Goal: Task Accomplishment & Management: Complete application form

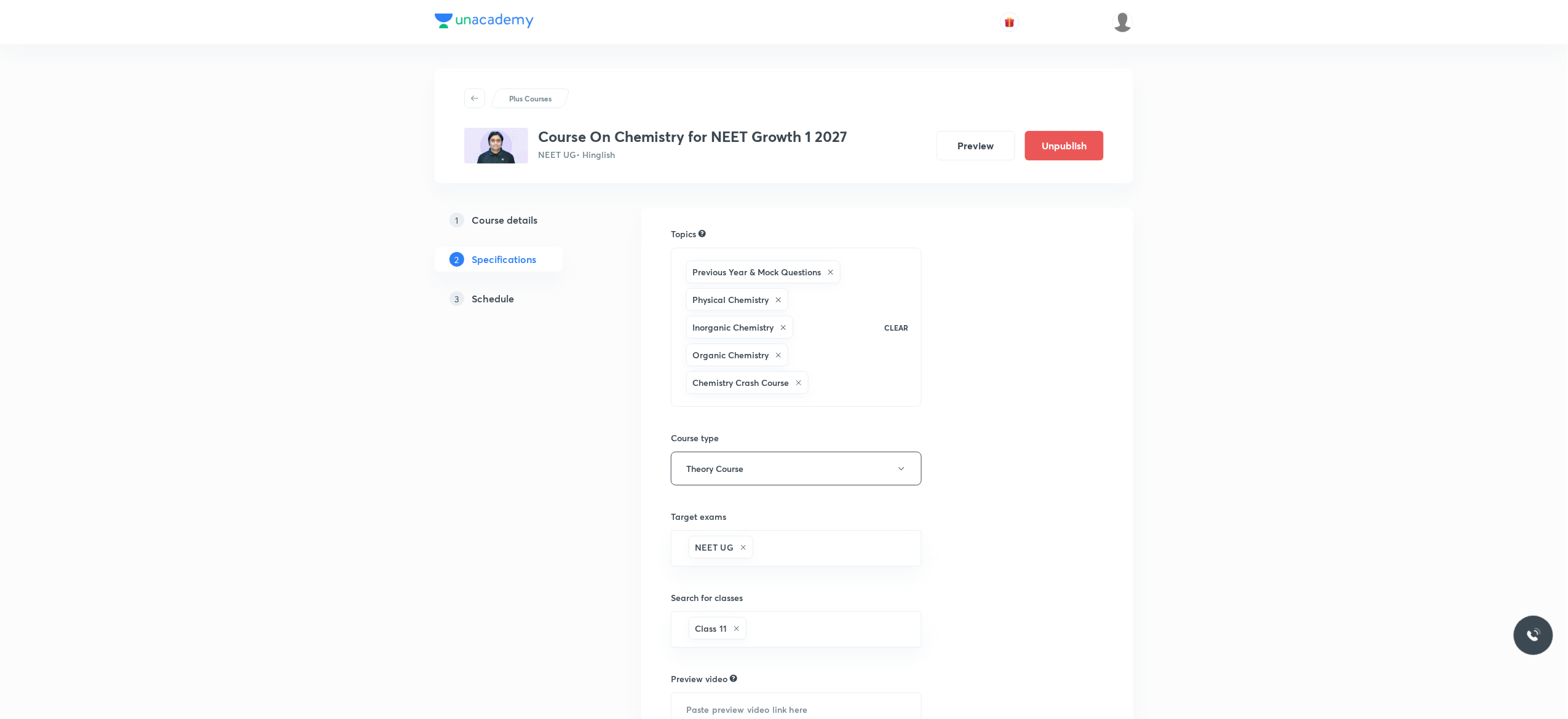
click at [497, 295] on h5 "Schedule" at bounding box center [493, 299] width 42 height 14
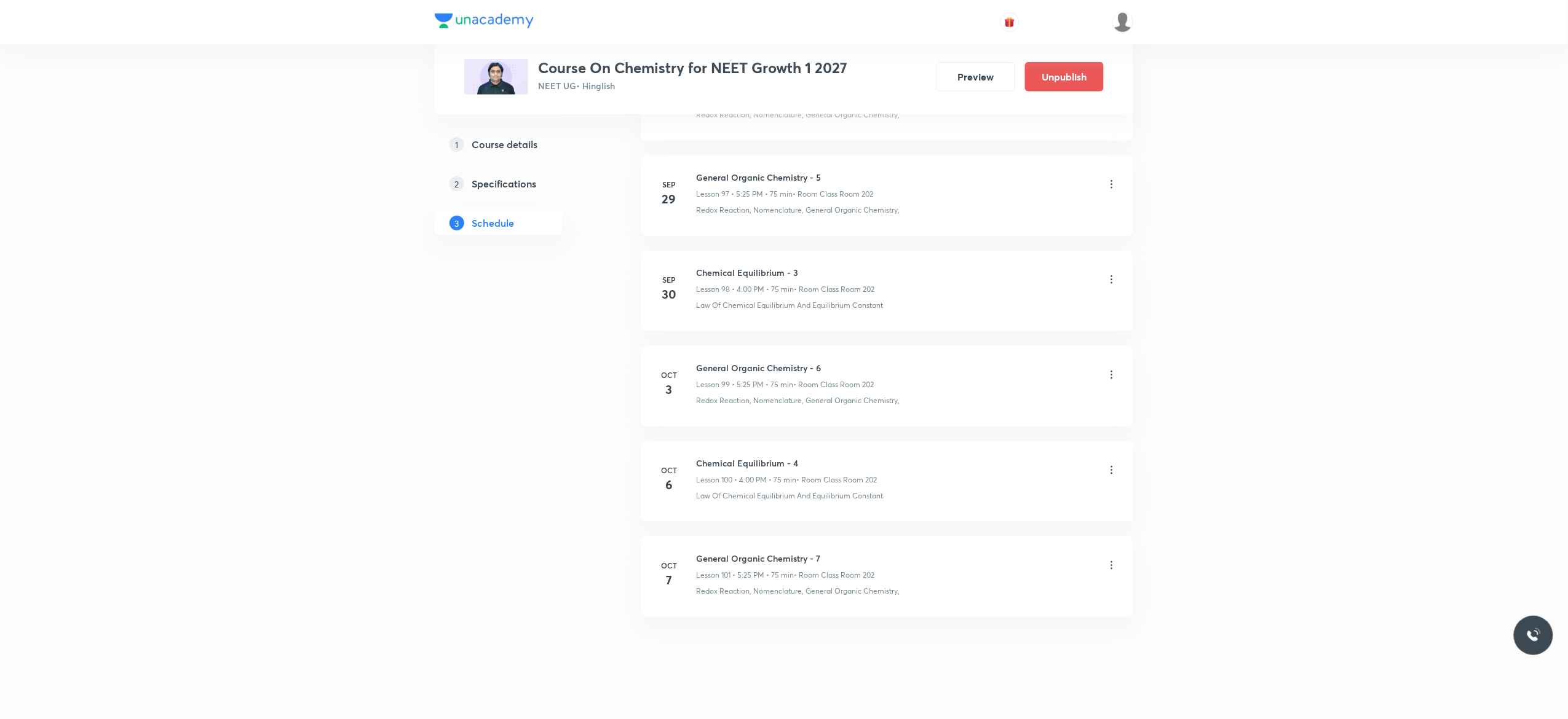
scroll to position [10011, 0]
drag, startPoint x: 804, startPoint y: 441, endPoint x: 696, endPoint y: 444, distance: 108.0
click at [696, 444] on li "Oct 6 Chemical Equilibrium - 4 Lesson 100 • 4:00 PM • 75 min • Room Class Room …" at bounding box center [887, 468] width 492 height 81
copy h6 "Chemical Equilibrium - 4"
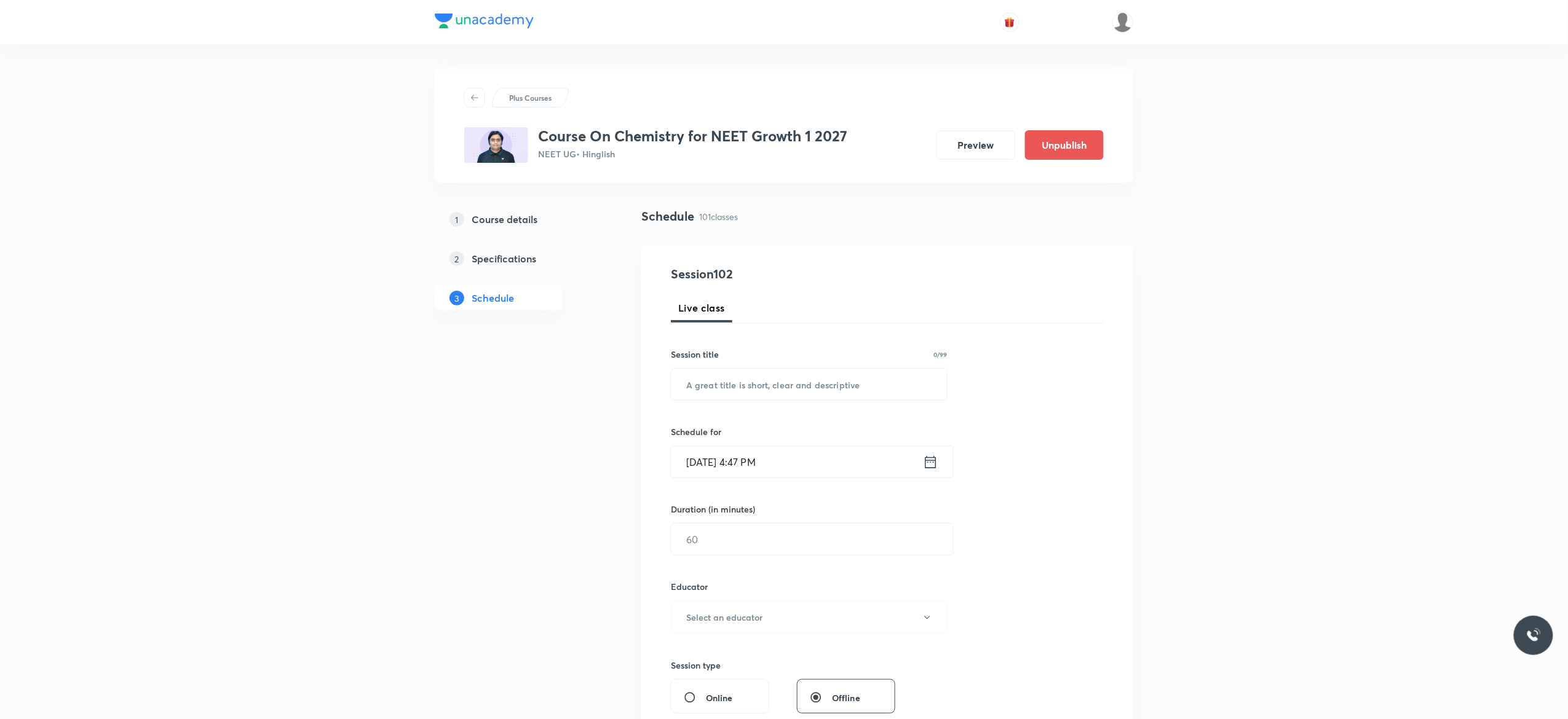
scroll to position [0, 0]
click at [767, 386] on input "text" at bounding box center [809, 384] width 275 height 31
paste input "Chemical Equilibrium - 4"
type input "Chemical Equilibrium - 5"
click at [931, 466] on icon at bounding box center [930, 462] width 15 height 17
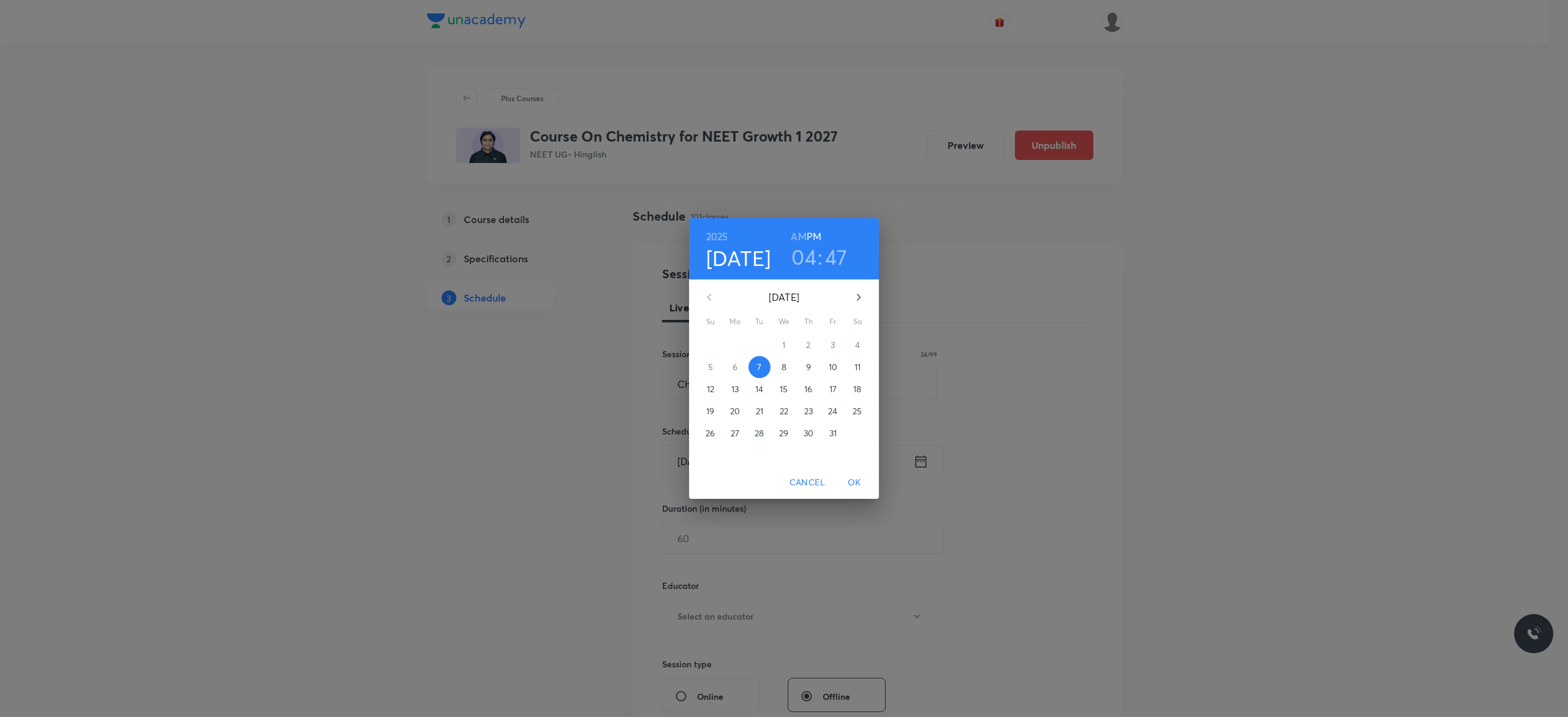
click at [789, 368] on span "8" at bounding box center [784, 366] width 22 height 12
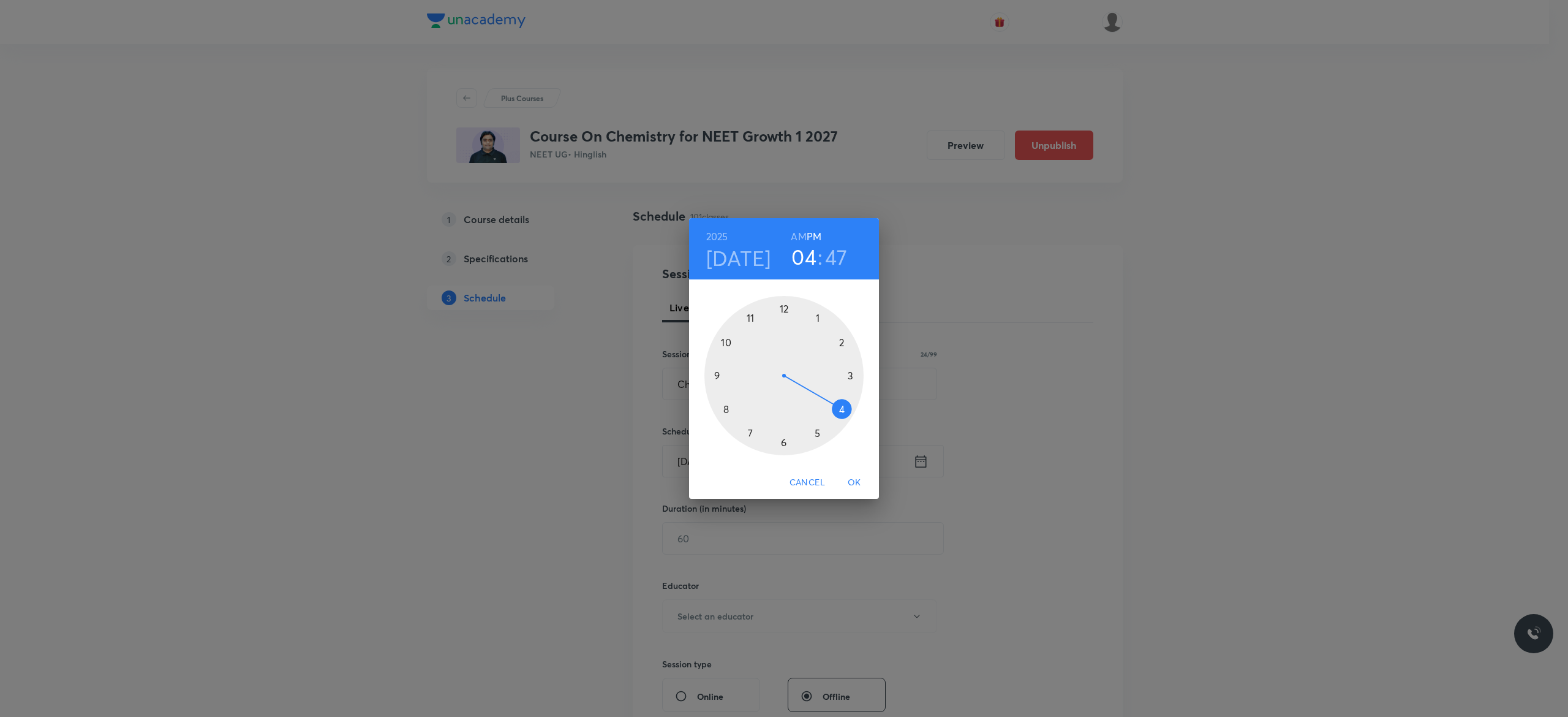
click at [842, 406] on div at bounding box center [784, 376] width 160 height 160
click at [783, 310] on div at bounding box center [784, 376] width 160 height 160
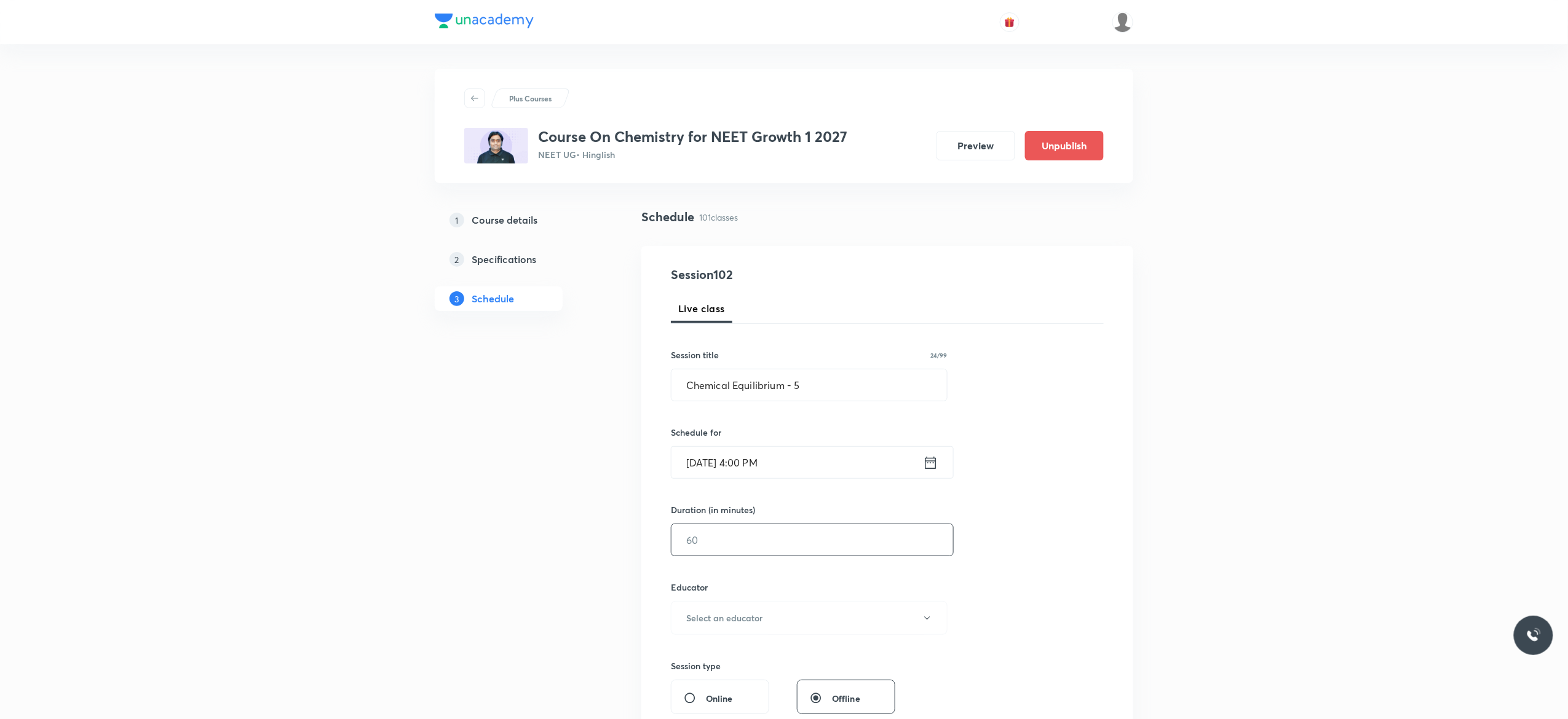
click at [750, 544] on input "text" at bounding box center [812, 540] width 282 height 31
type input "75"
click at [930, 623] on icon "button" at bounding box center [927, 618] width 10 height 10
click at [753, 681] on span "Kuldeep Kumar Pandey" at bounding box center [807, 683] width 269 height 13
click at [1063, 605] on div "Session 102 Live class Session title 24/99 Chemical Equilibrium - 5 ​ Schedule …" at bounding box center [887, 593] width 432 height 656
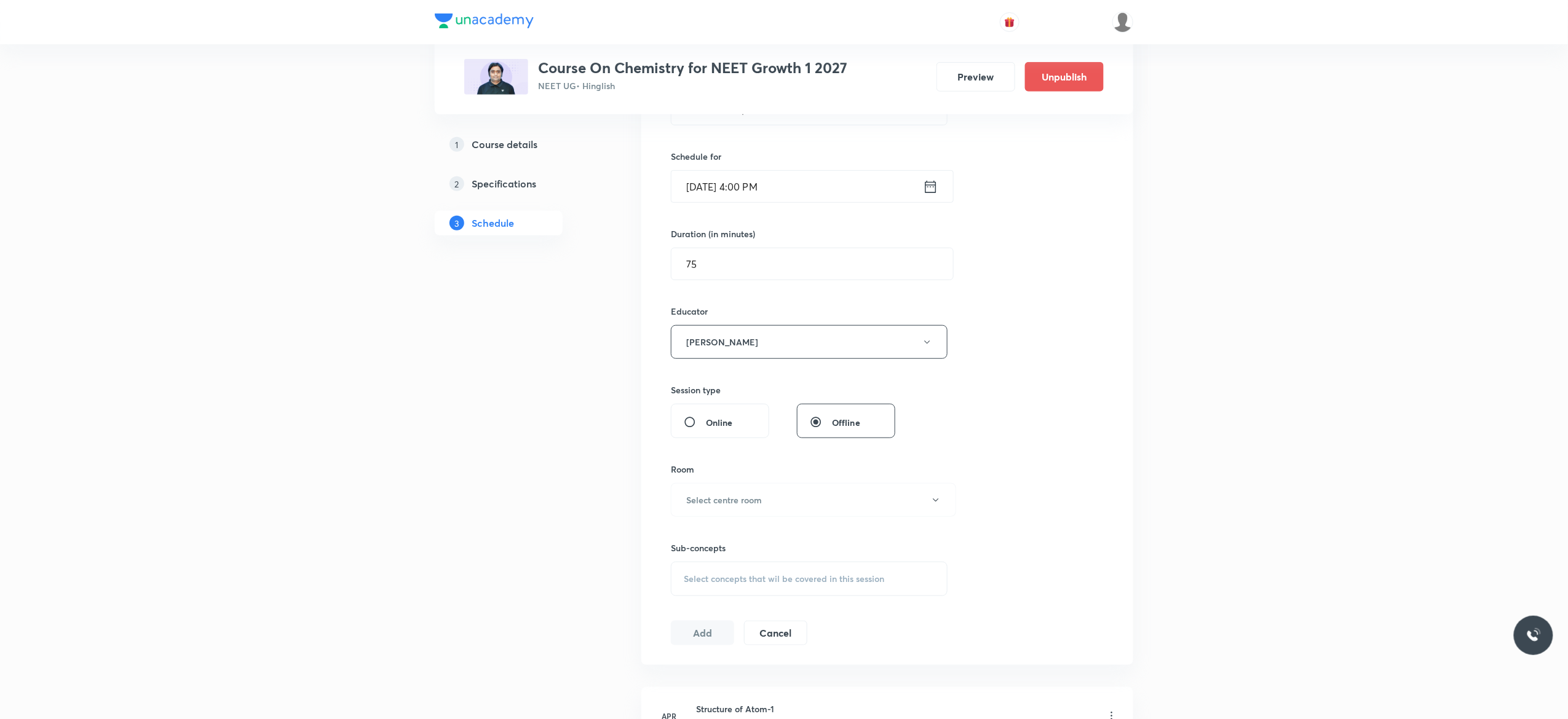
scroll to position [344, 0]
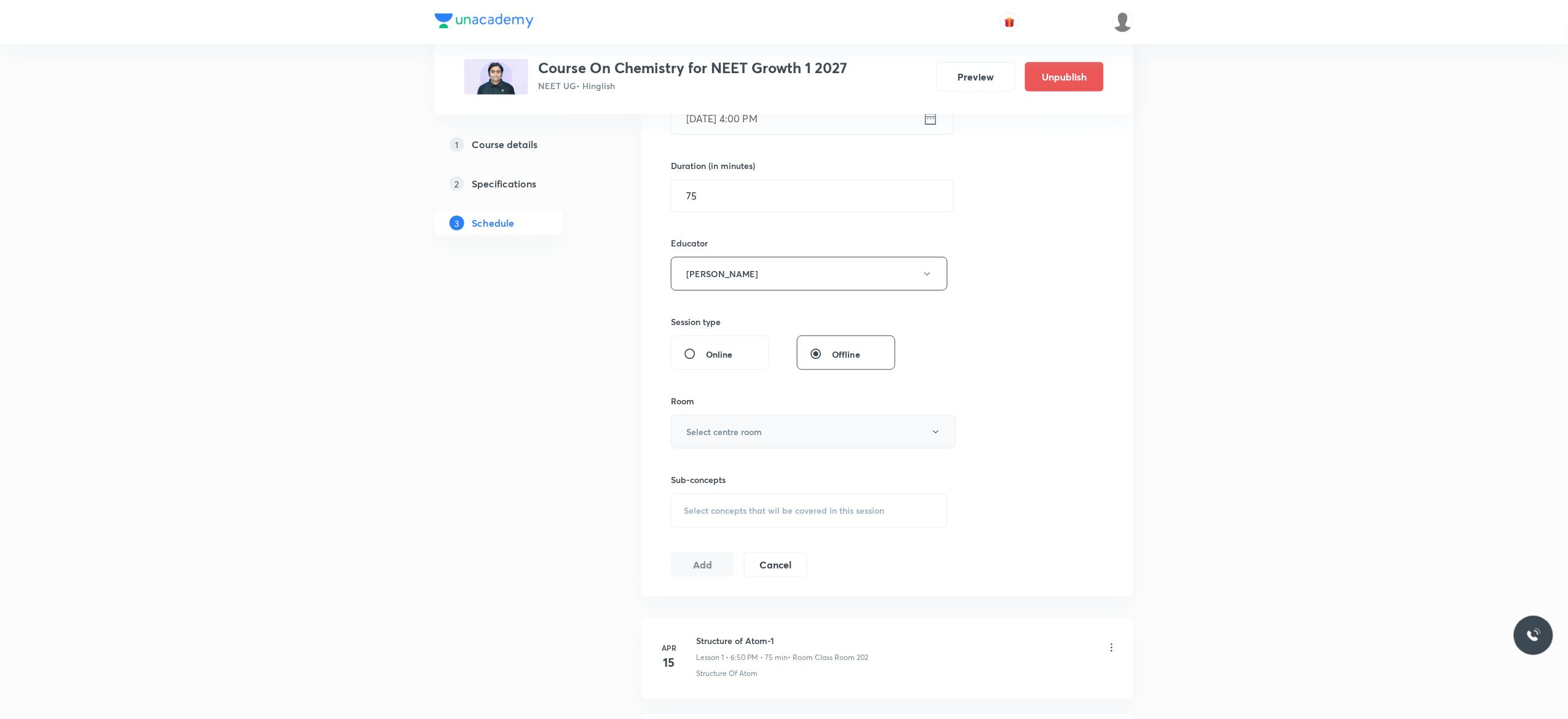
click at [935, 440] on button "Select centre room" at bounding box center [814, 432] width 285 height 34
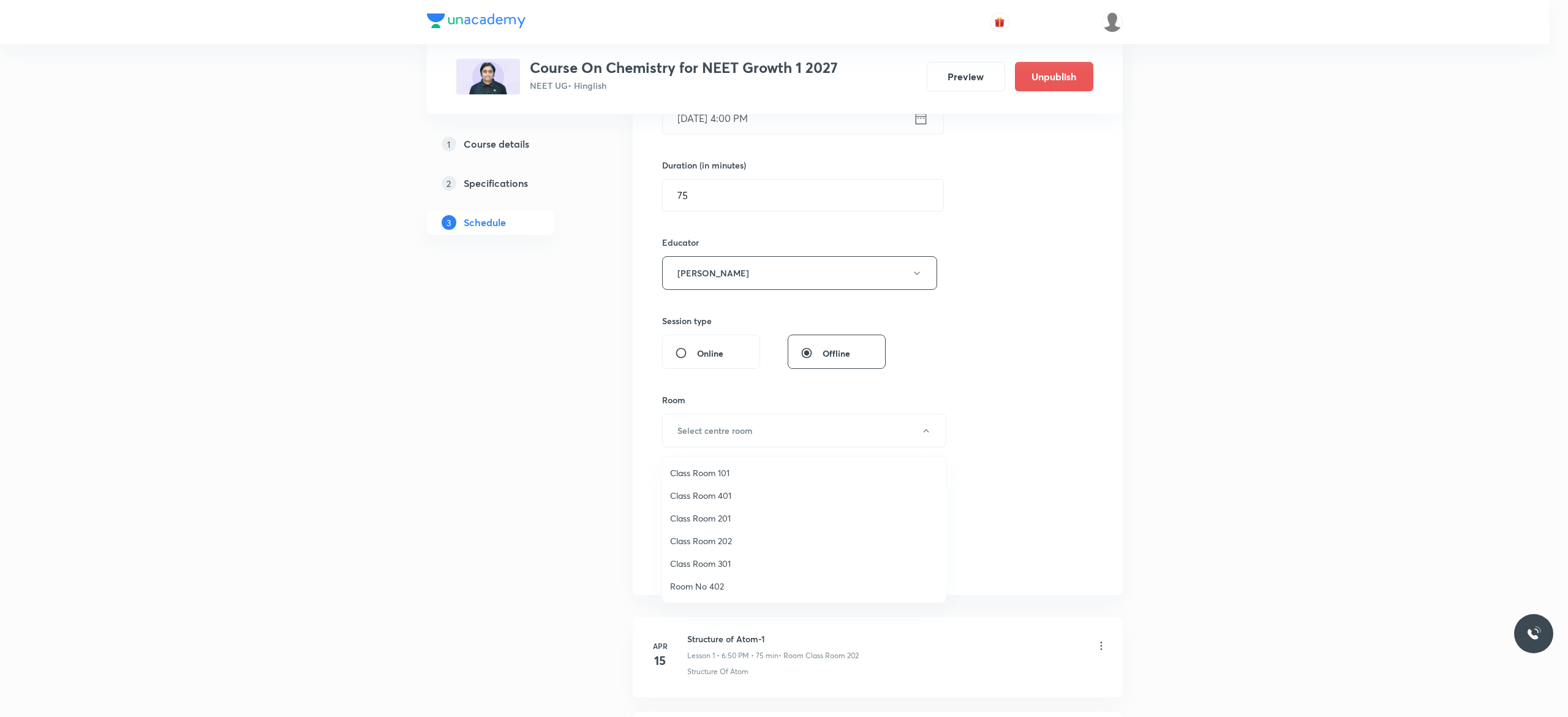
click at [705, 541] on span "Class Room 202" at bounding box center [804, 541] width 268 height 13
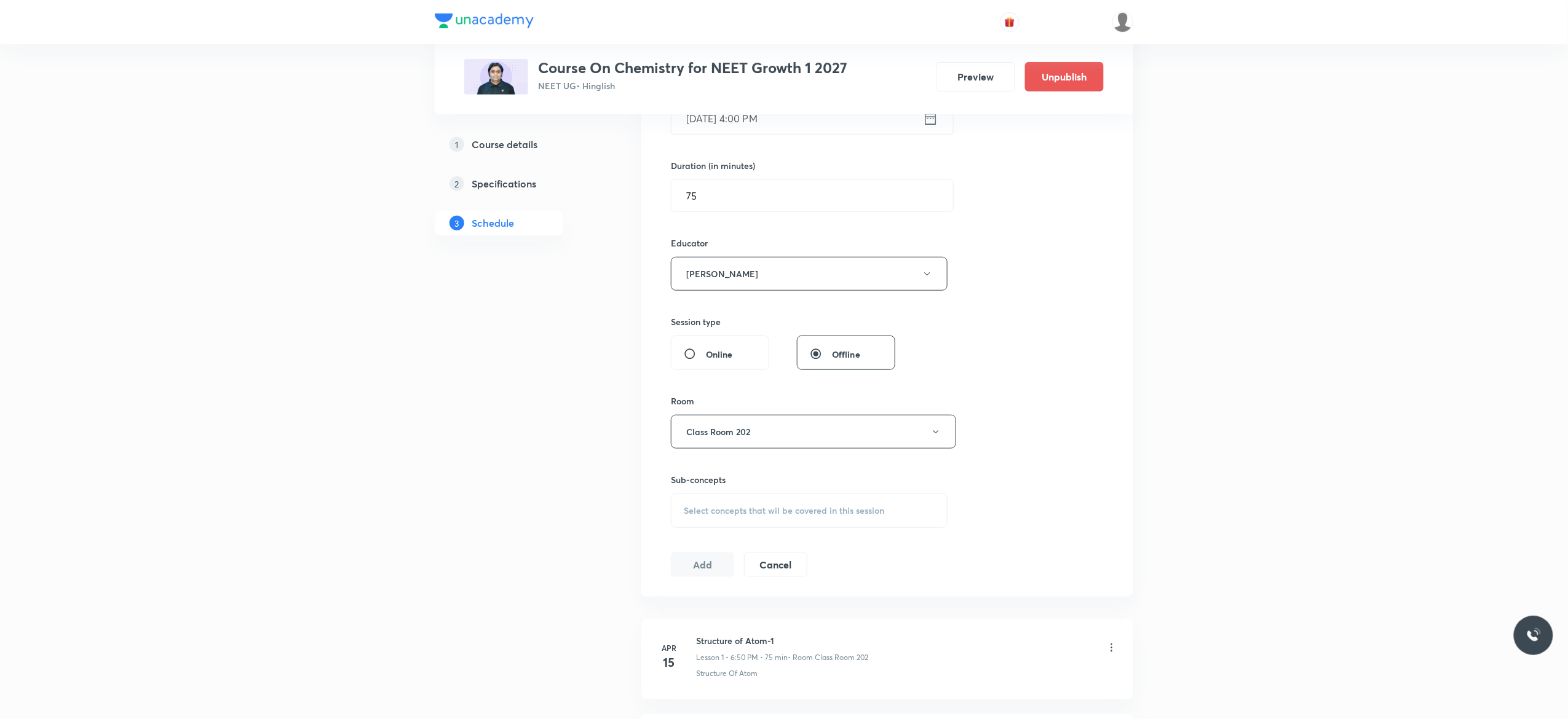
click at [695, 525] on div "Select concepts that wil be covered in this session" at bounding box center [809, 510] width 276 height 34
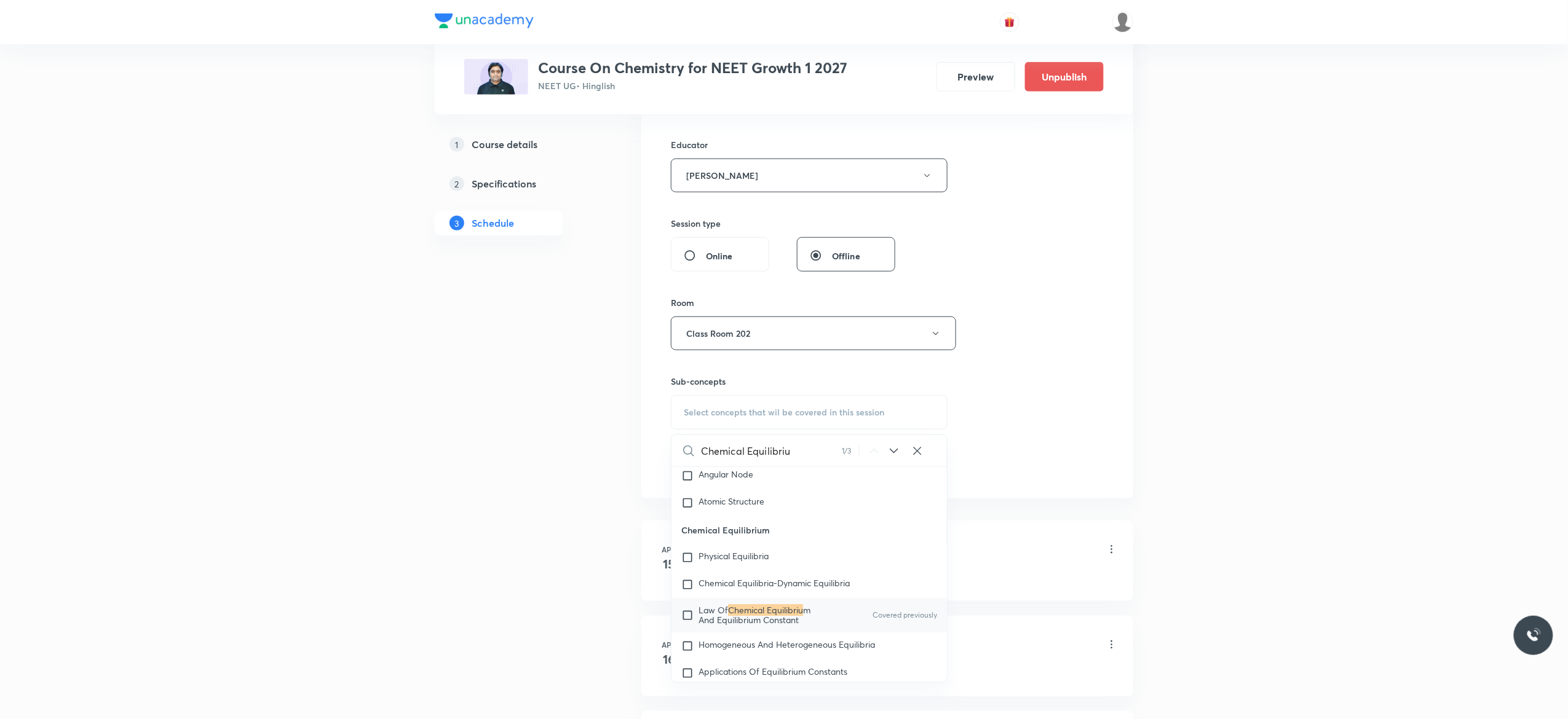
scroll to position [1978, 0]
type input "Chemical Equilibriu"
click at [687, 625] on input "checkbox" at bounding box center [690, 614] width 17 height 20
checkbox input "true"
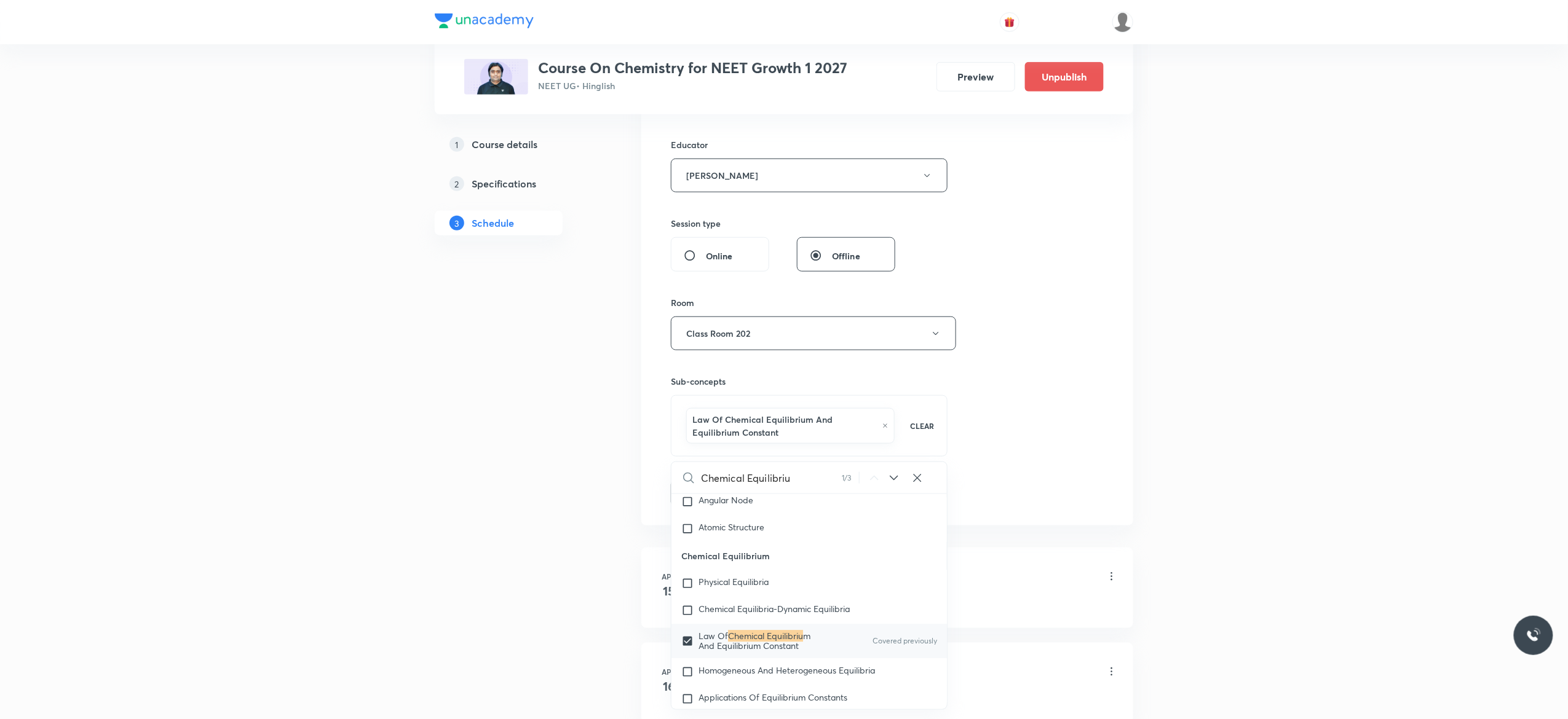
click at [645, 620] on li "Apr 15 Structure of Atom-1 Lesson 1 • 6:50 PM • 75 min • Room Class Room 202 St…" at bounding box center [887, 588] width 492 height 81
click at [700, 496] on button "Add" at bounding box center [702, 492] width 63 height 25
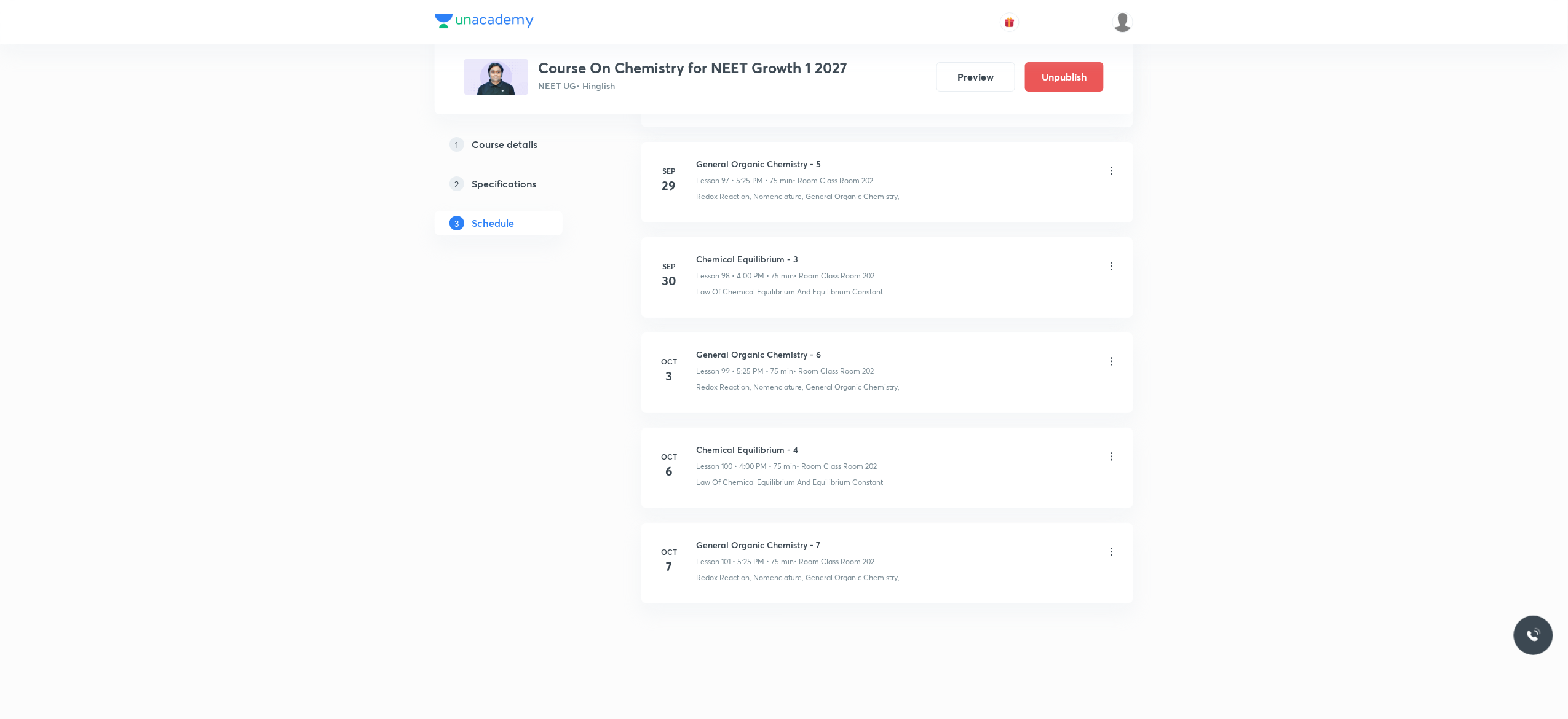
scroll to position [9365, 0]
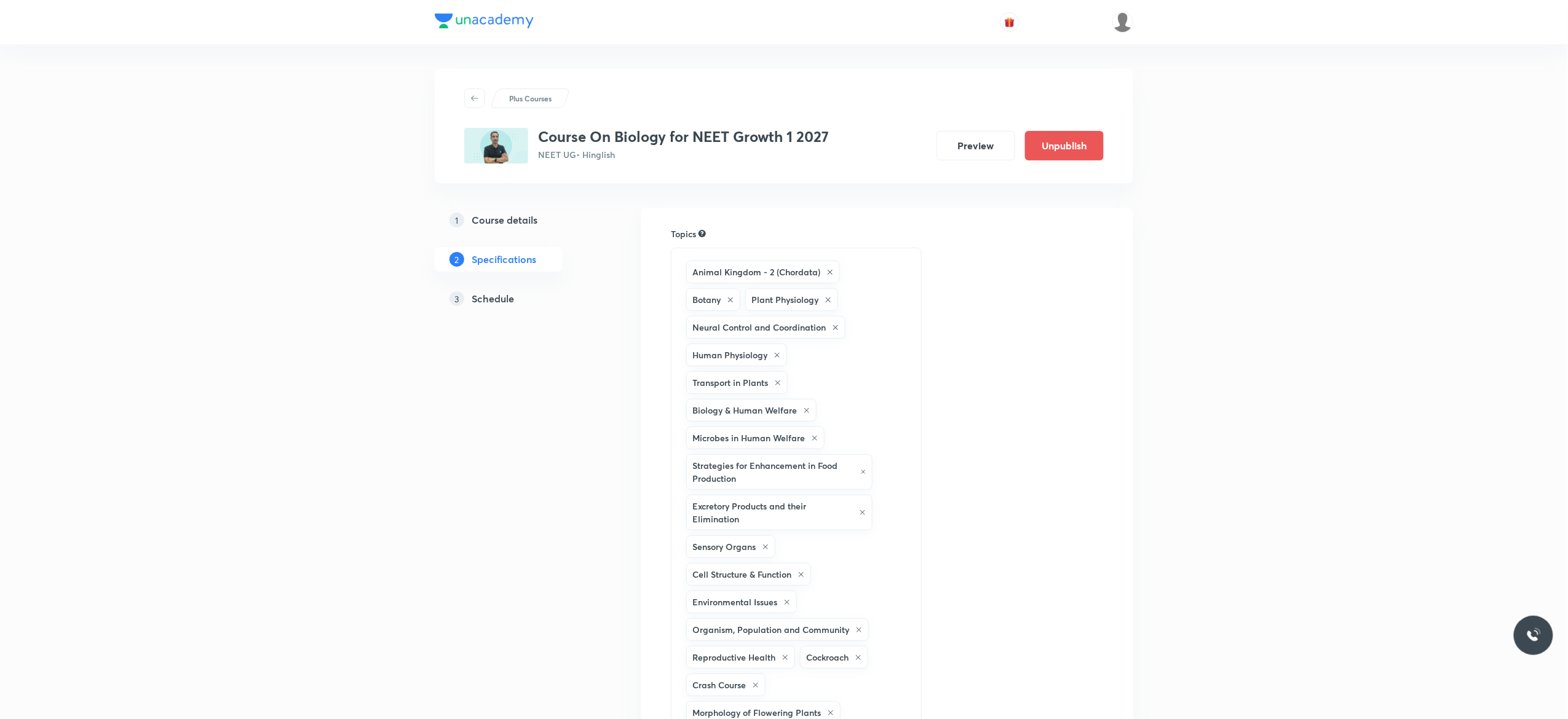
click at [483, 302] on h5 "Schedule" at bounding box center [493, 299] width 42 height 14
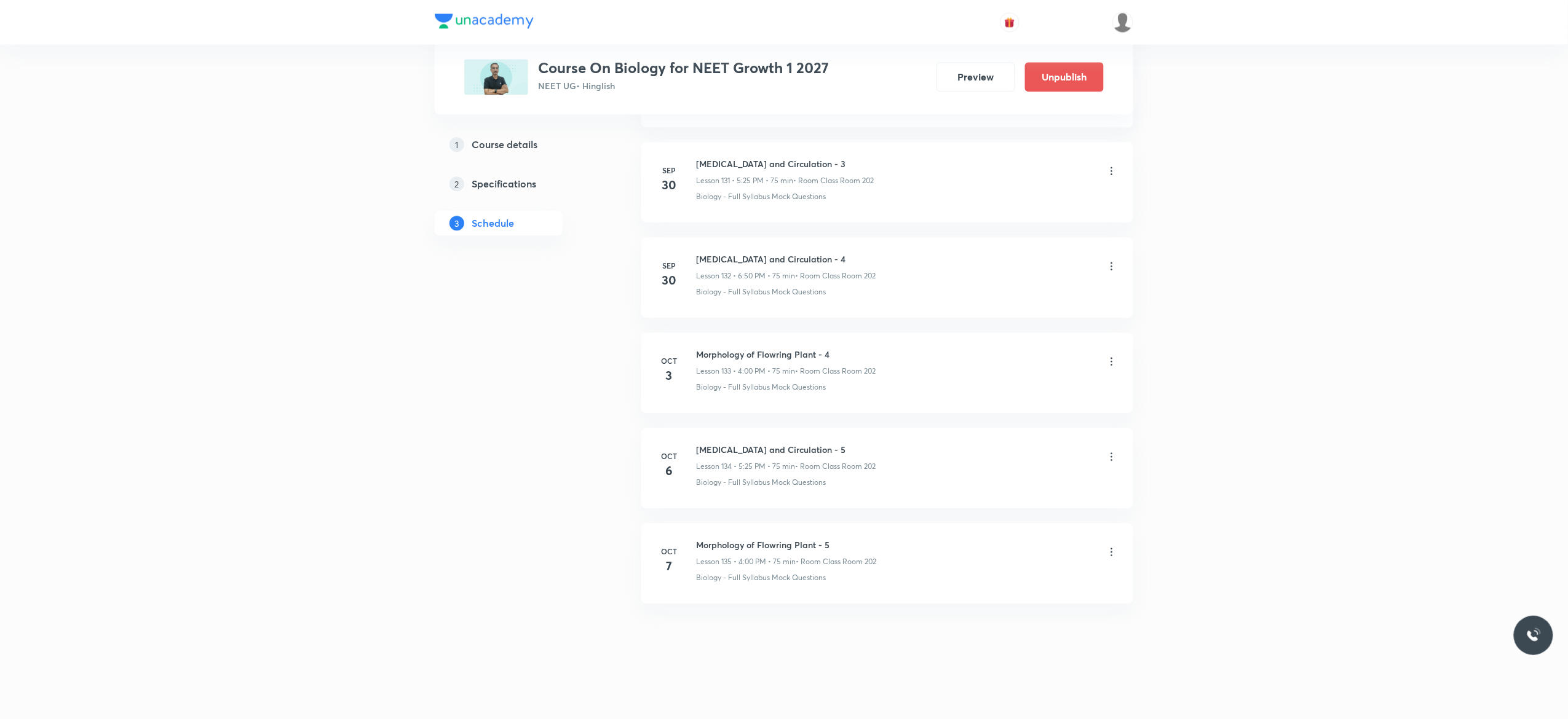
scroll to position [13265, 0]
drag, startPoint x: 830, startPoint y: 441, endPoint x: 694, endPoint y: 444, distance: 136.0
click at [694, 444] on li "Oct 6 Body Fluids and Circulation - 5 Lesson 134 • 5:25 PM • 75 min • Room Clas…" at bounding box center [887, 468] width 492 height 81
copy h6 "Body Fluids and Circulation - 5"
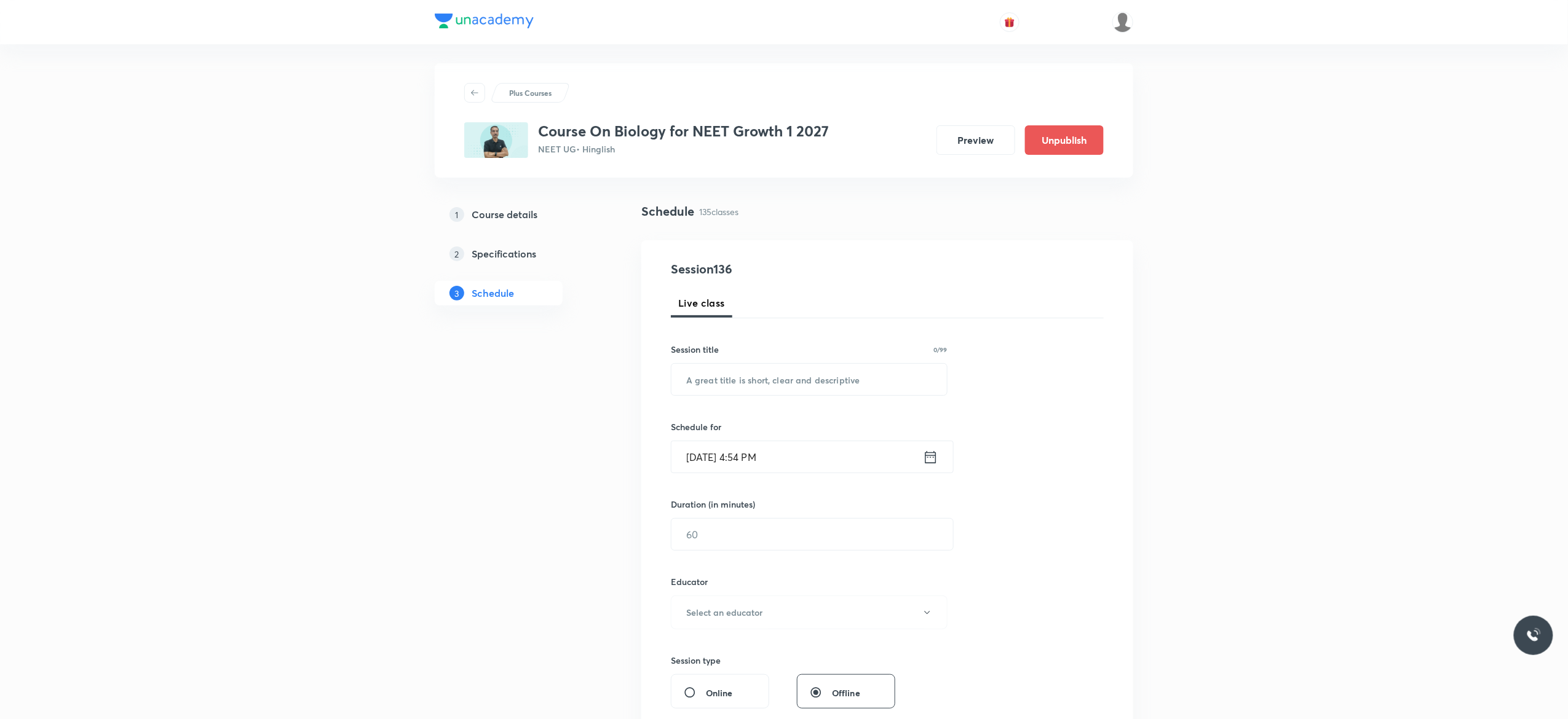
scroll to position [0, 0]
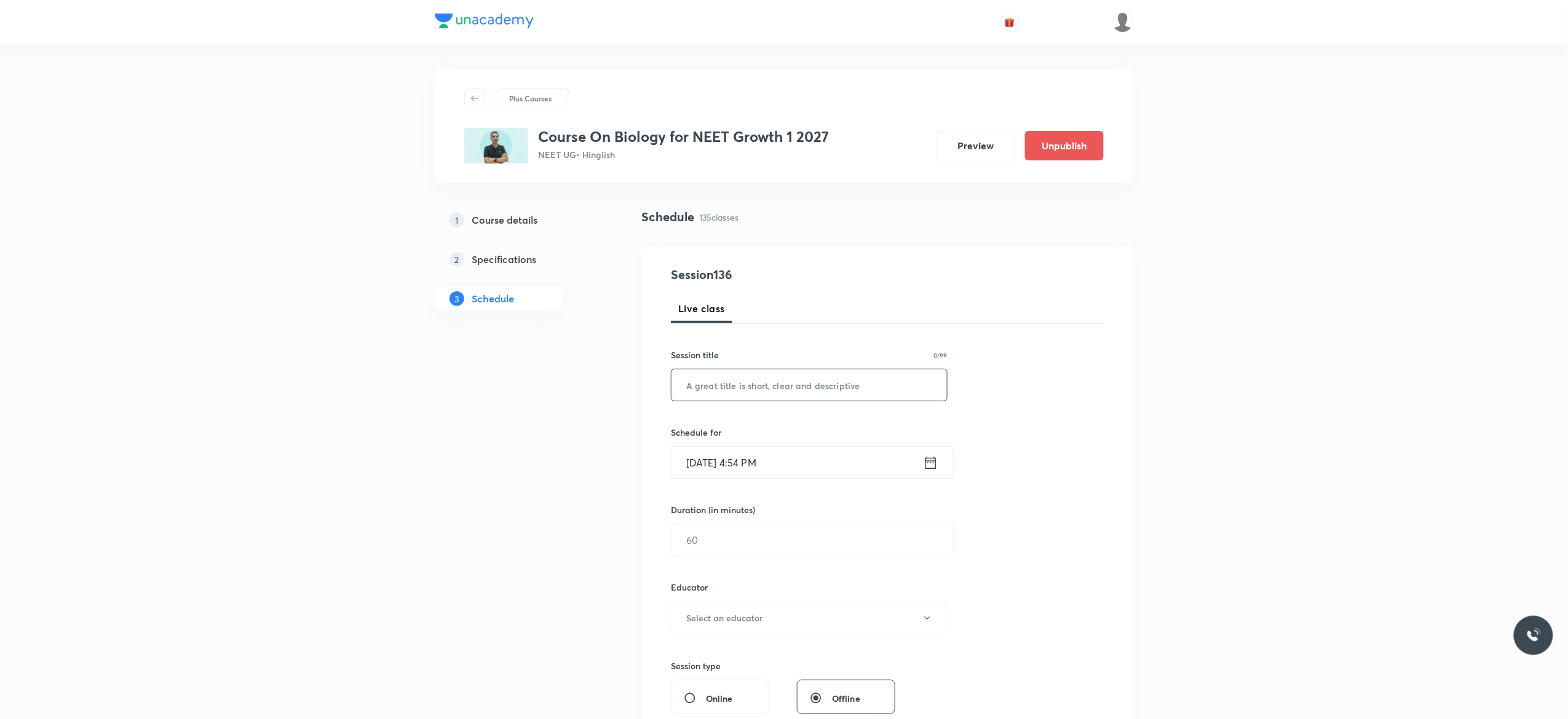
click at [805, 386] on input "text" at bounding box center [809, 384] width 275 height 31
paste input "Body Fluids and Circulation - 5"
type input "Body Fluids and Circulation - 6"
click at [936, 466] on icon at bounding box center [930, 462] width 15 height 17
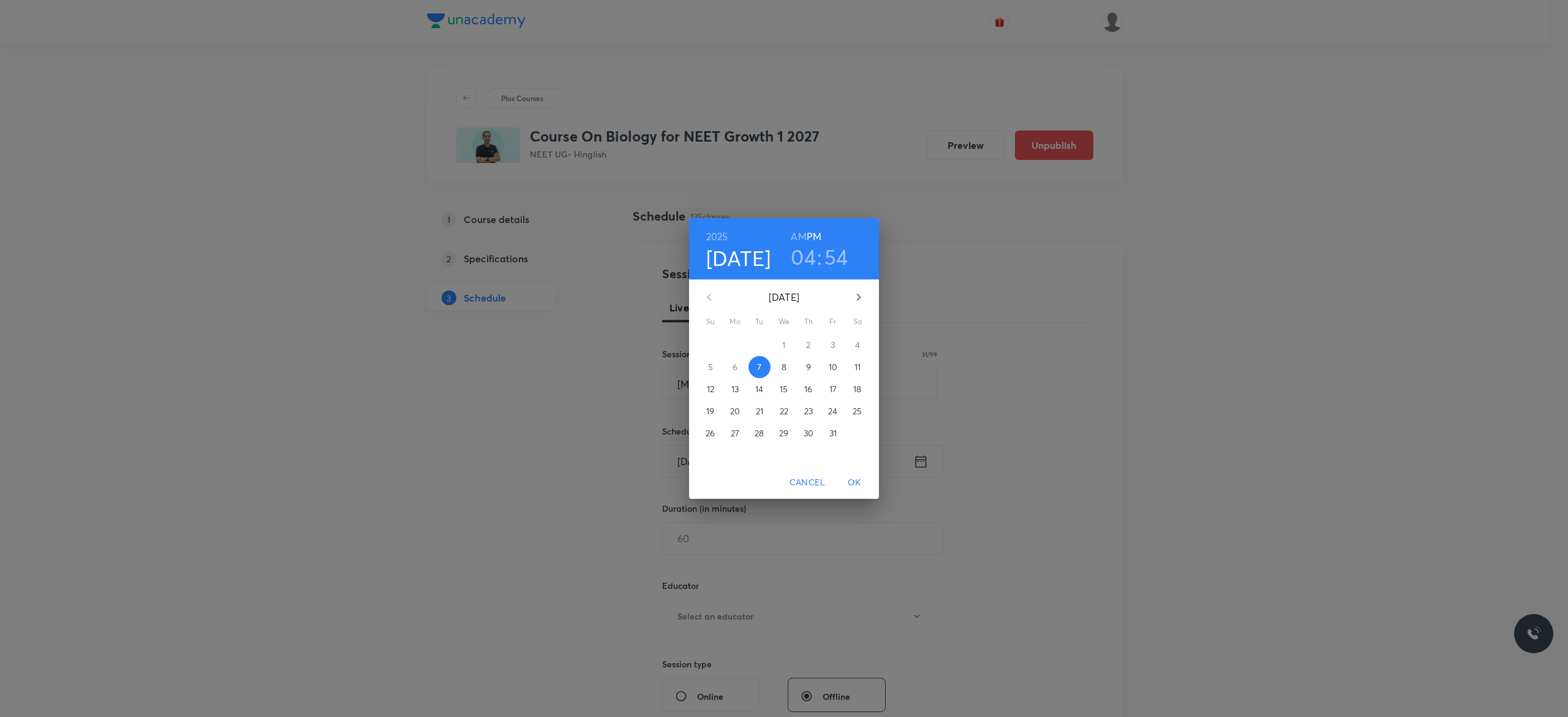
click at [784, 364] on p "8" at bounding box center [784, 366] width 5 height 12
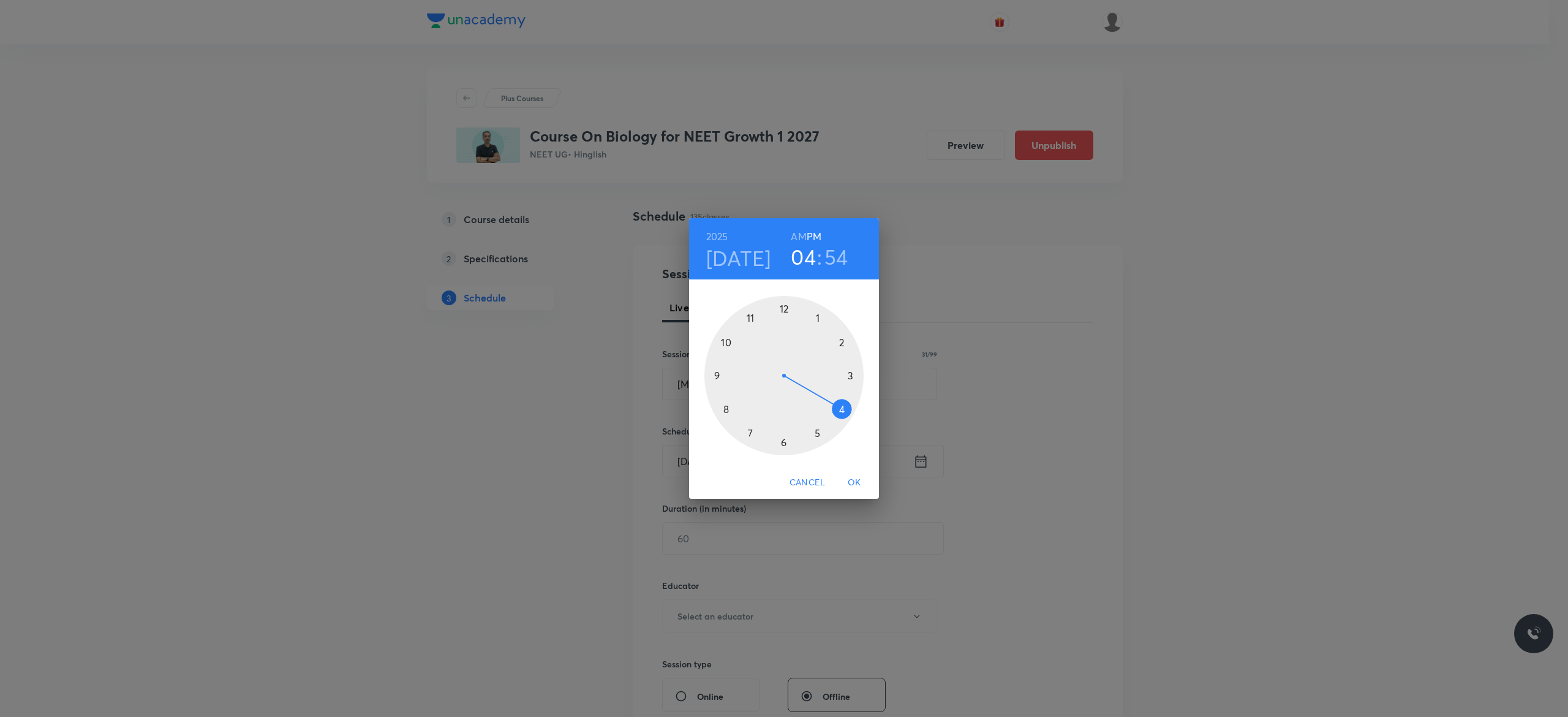
click at [816, 430] on div at bounding box center [784, 376] width 160 height 160
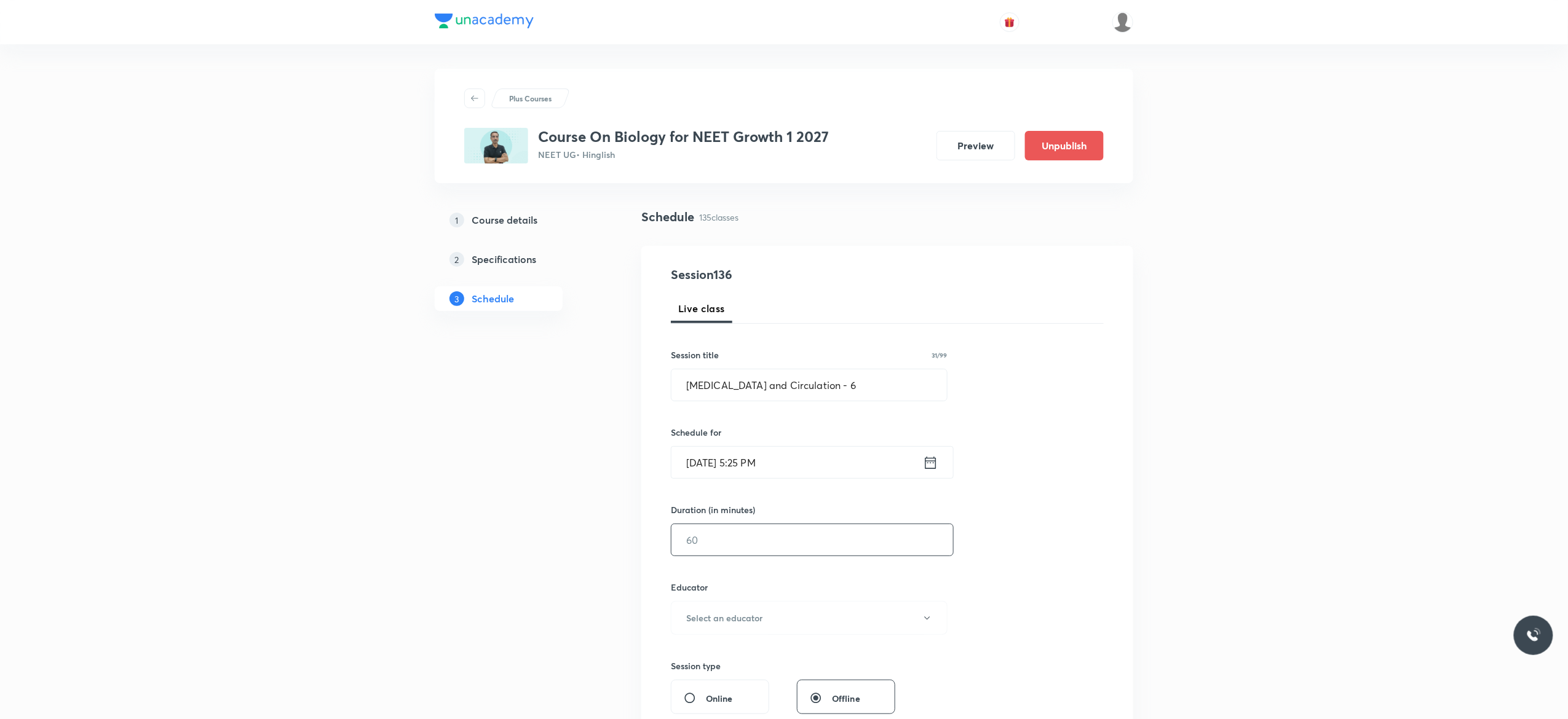
click at [764, 542] on input "text" at bounding box center [812, 540] width 282 height 31
type input "75"
click at [931, 623] on icon "button" at bounding box center [927, 618] width 10 height 10
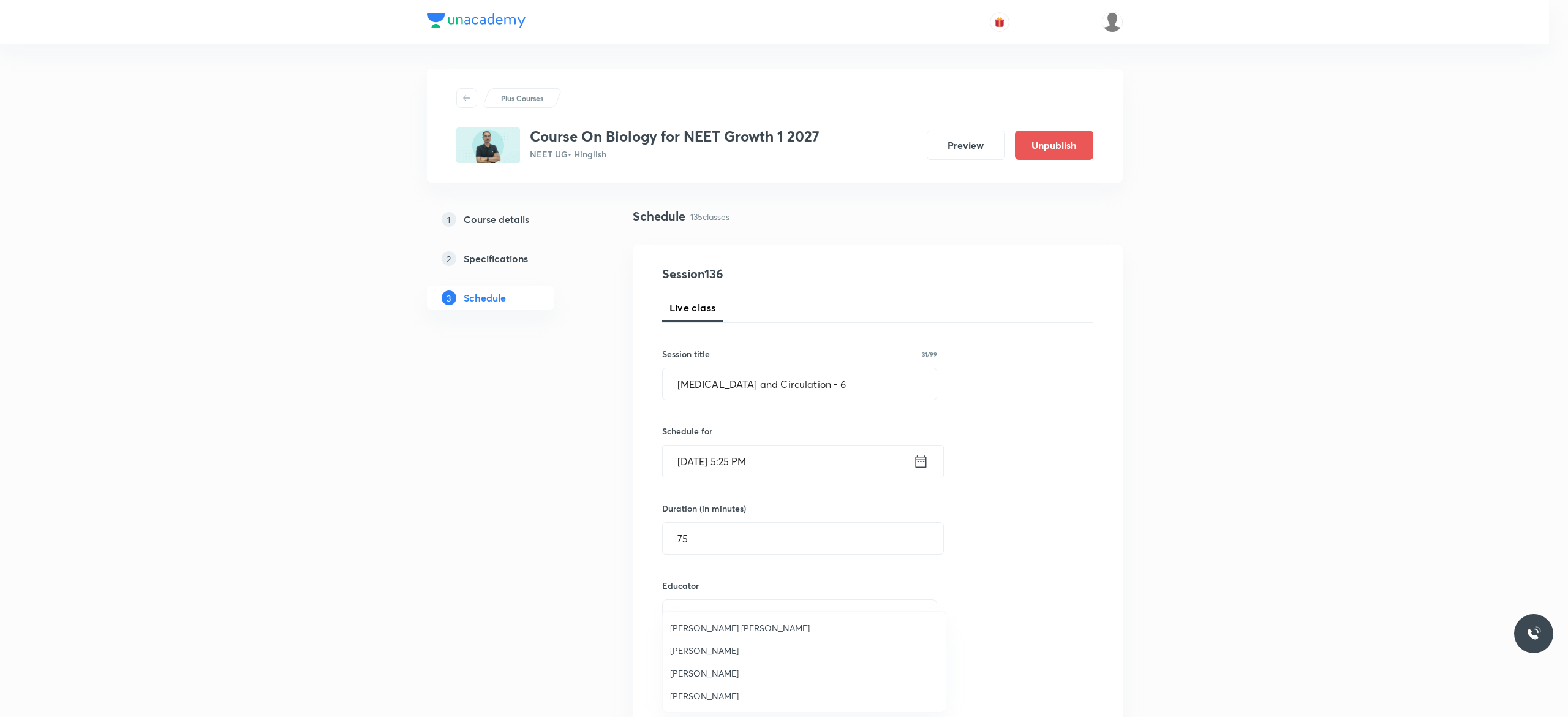
click at [723, 695] on span "Ankit Kumar Malav" at bounding box center [804, 696] width 268 height 13
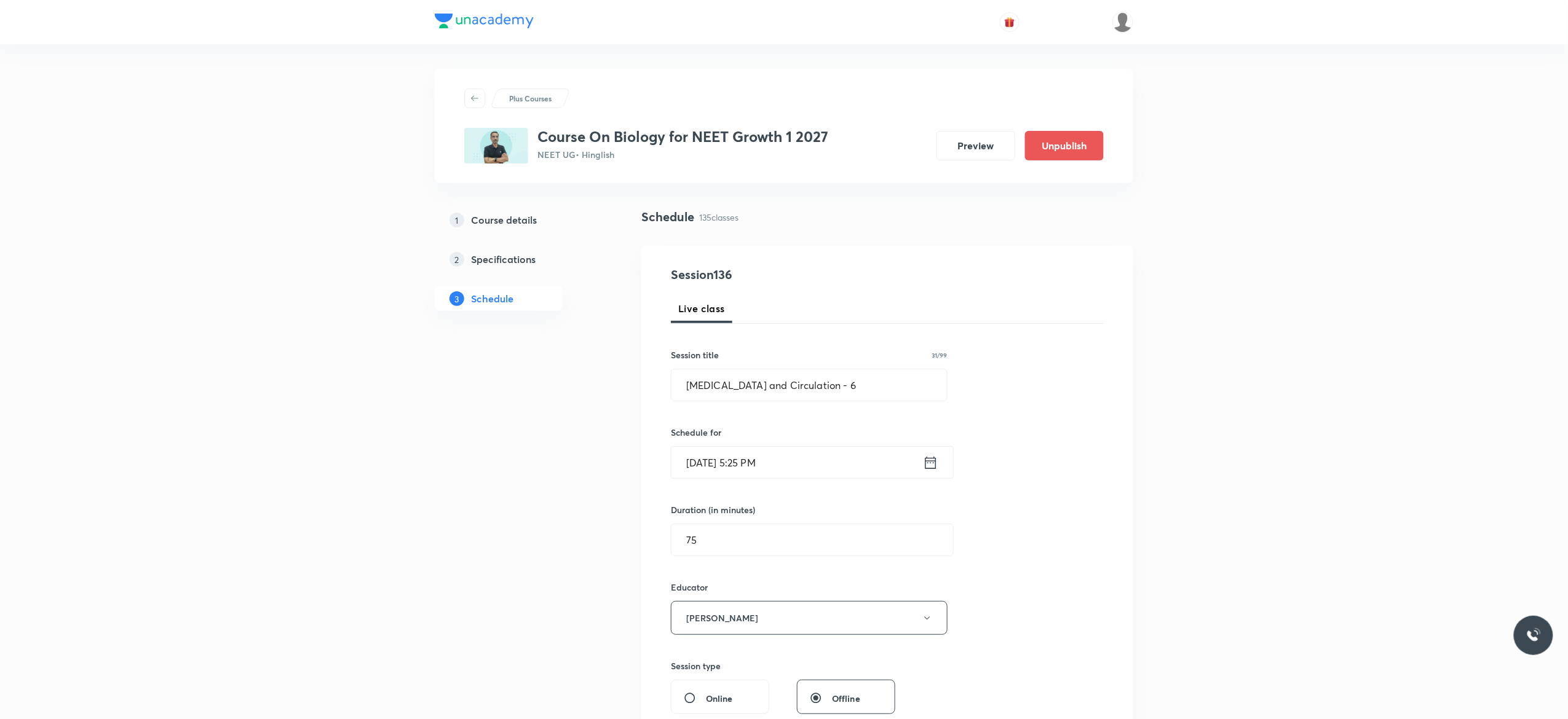
click at [1038, 631] on div "Session 136 Live class Session title 31/99 Body Fluids and Circulation - 6 ​ Sc…" at bounding box center [887, 593] width 432 height 656
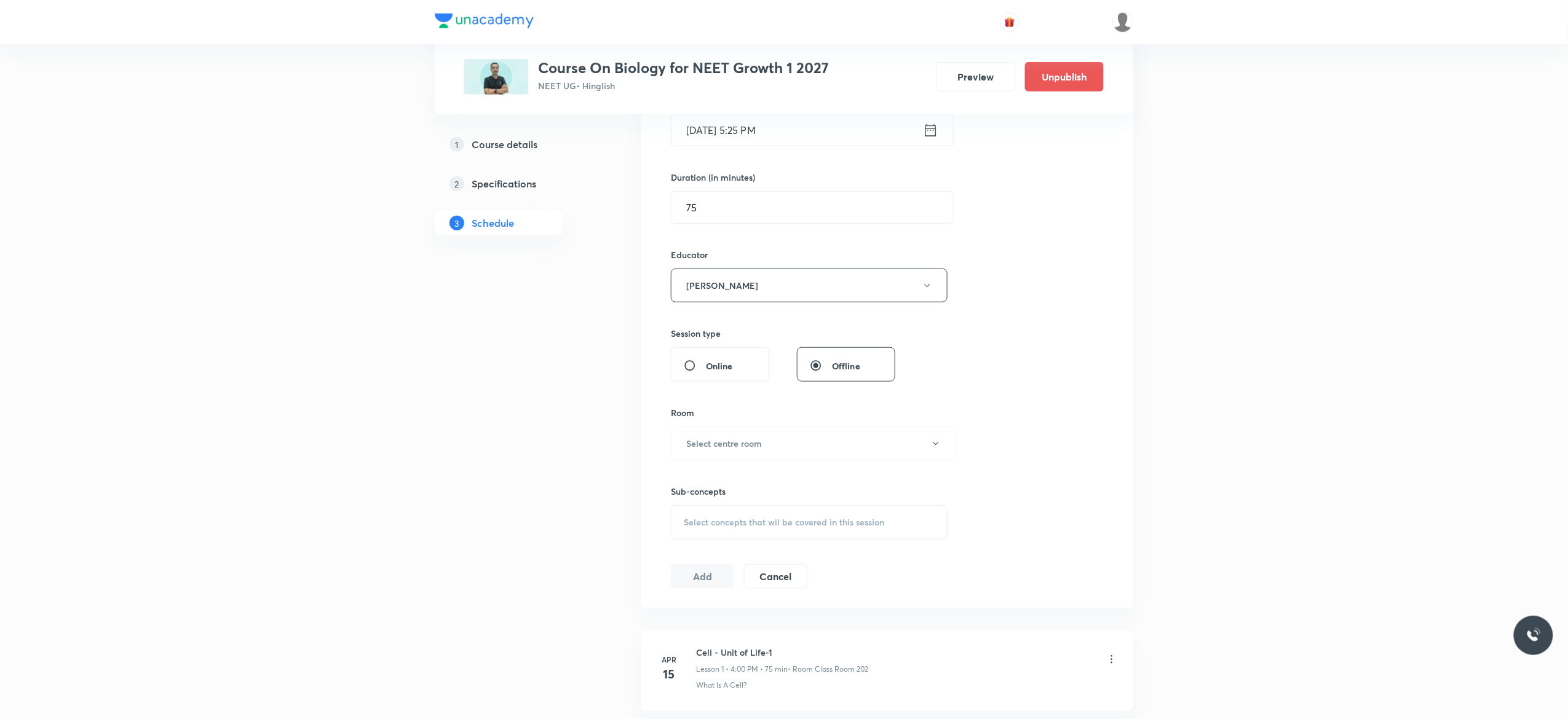
scroll to position [393, 0]
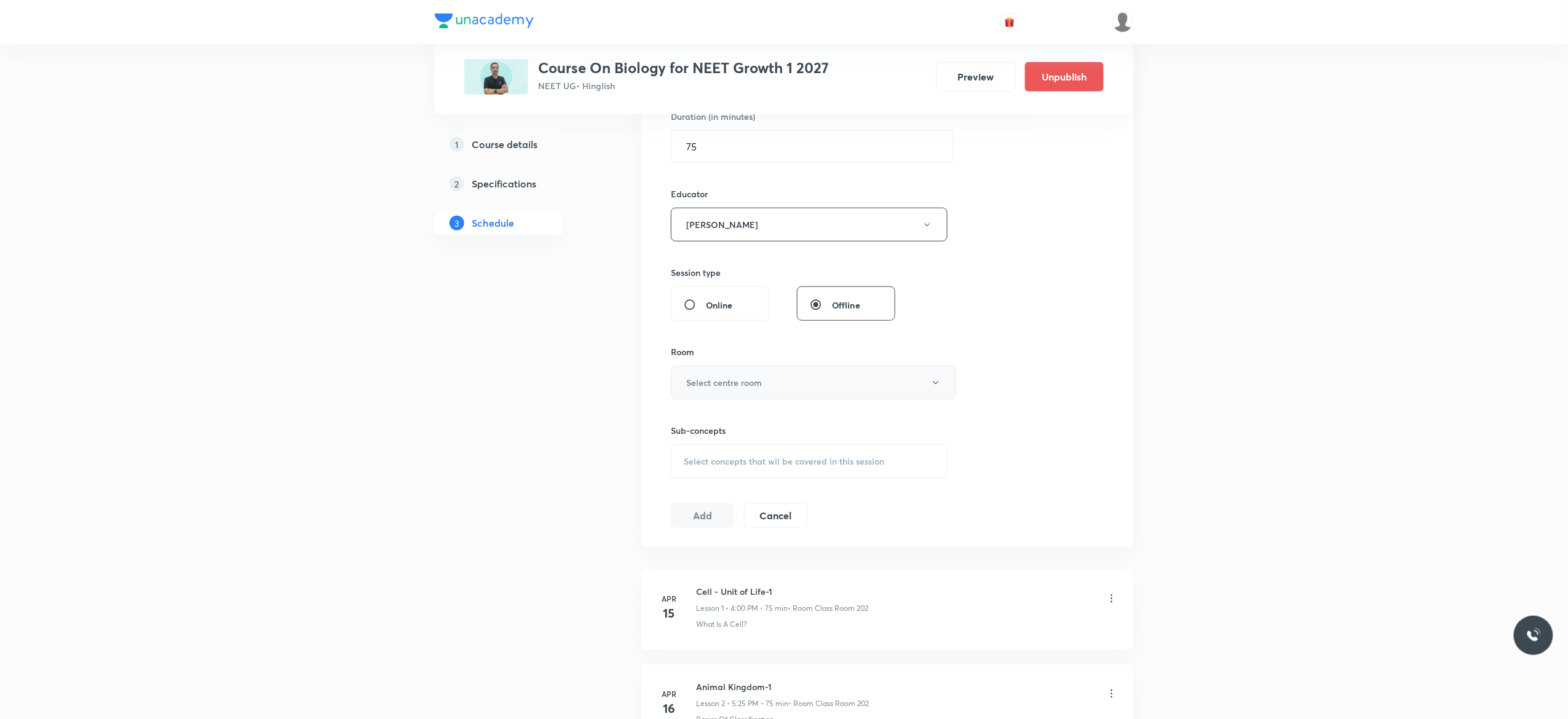
click at [933, 386] on icon "button" at bounding box center [935, 383] width 10 height 10
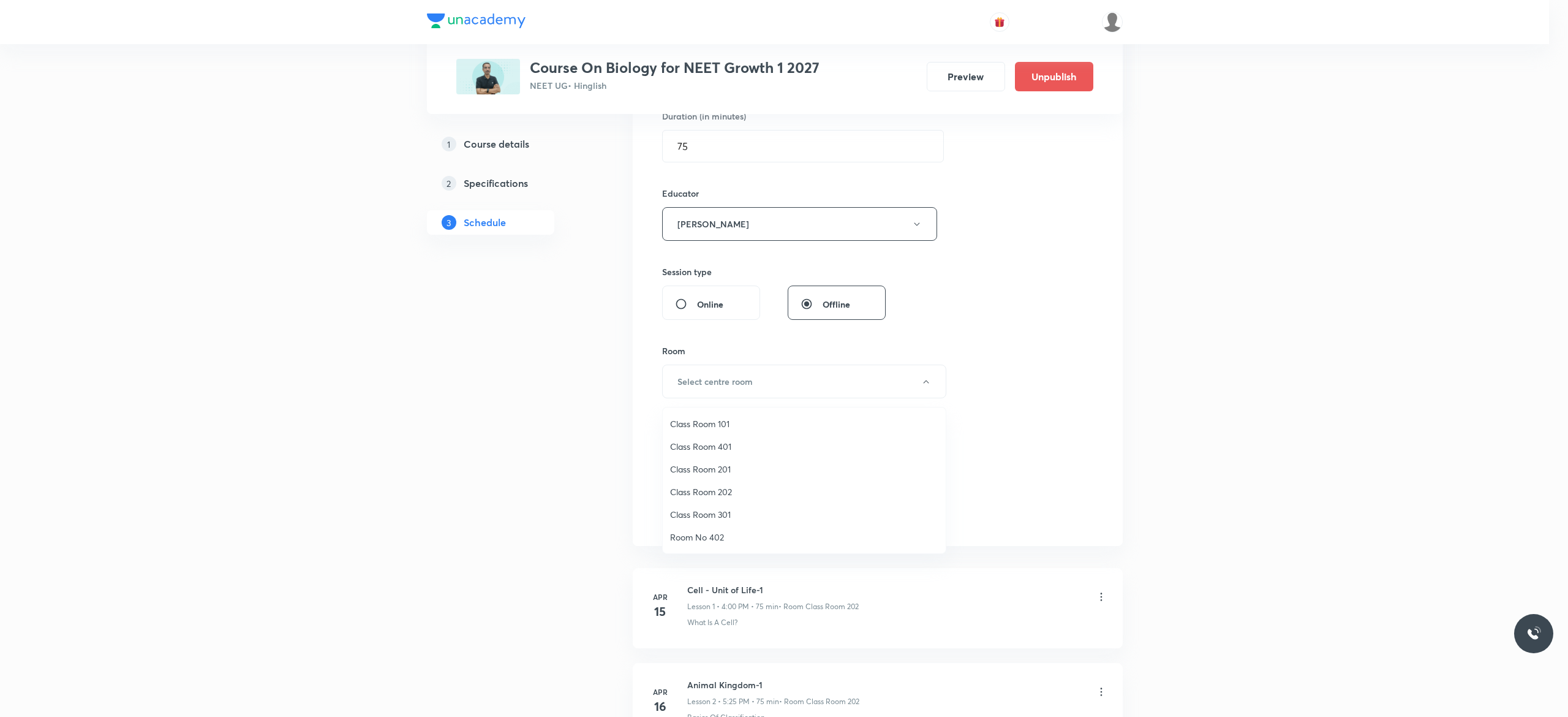
click at [712, 492] on span "Class Room 202" at bounding box center [804, 492] width 268 height 13
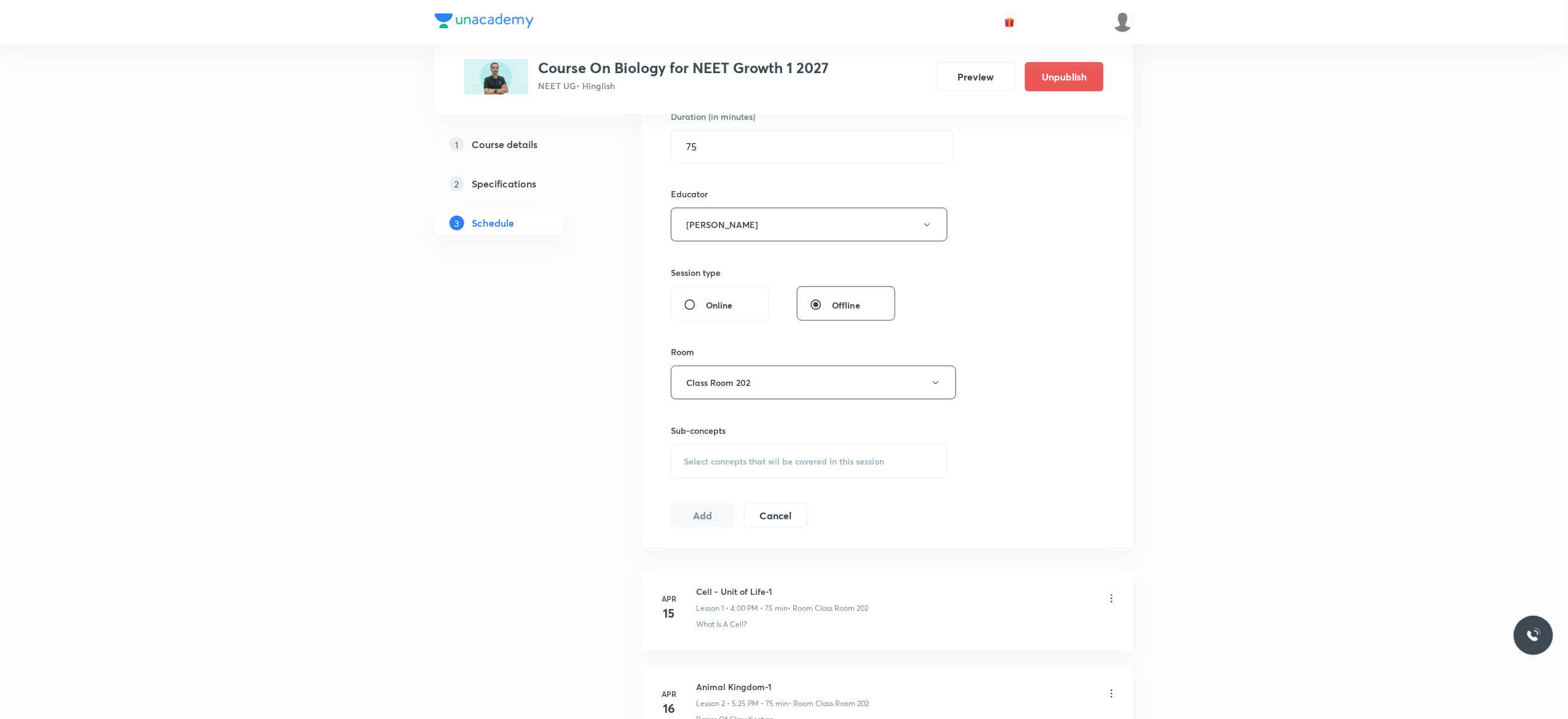
click at [698, 472] on div "Select concepts that wil be covered in this session" at bounding box center [809, 461] width 276 height 34
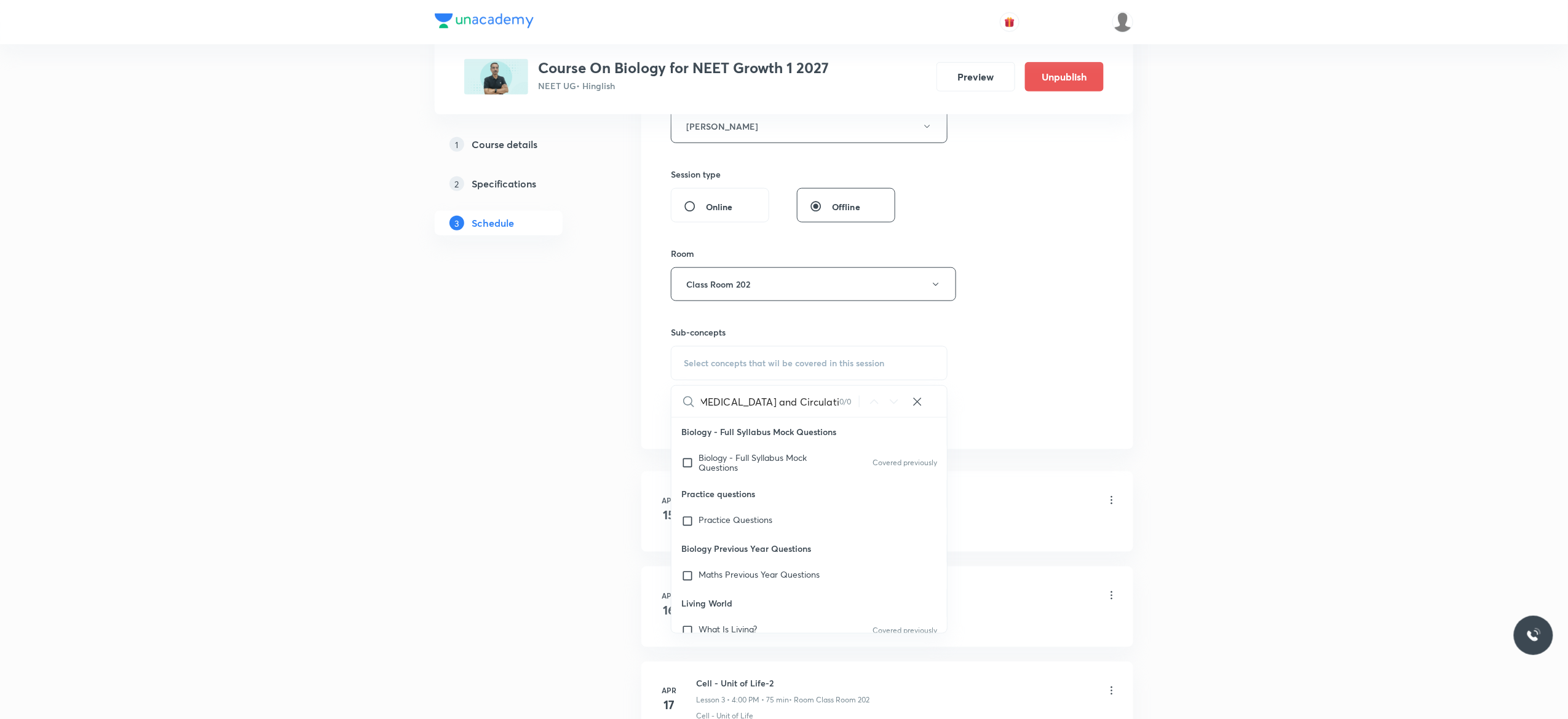
scroll to position [0, 0]
type input "Body Fluids and Circulation"
click at [691, 464] on input "checkbox" at bounding box center [690, 463] width 17 height 20
checkbox input "true"
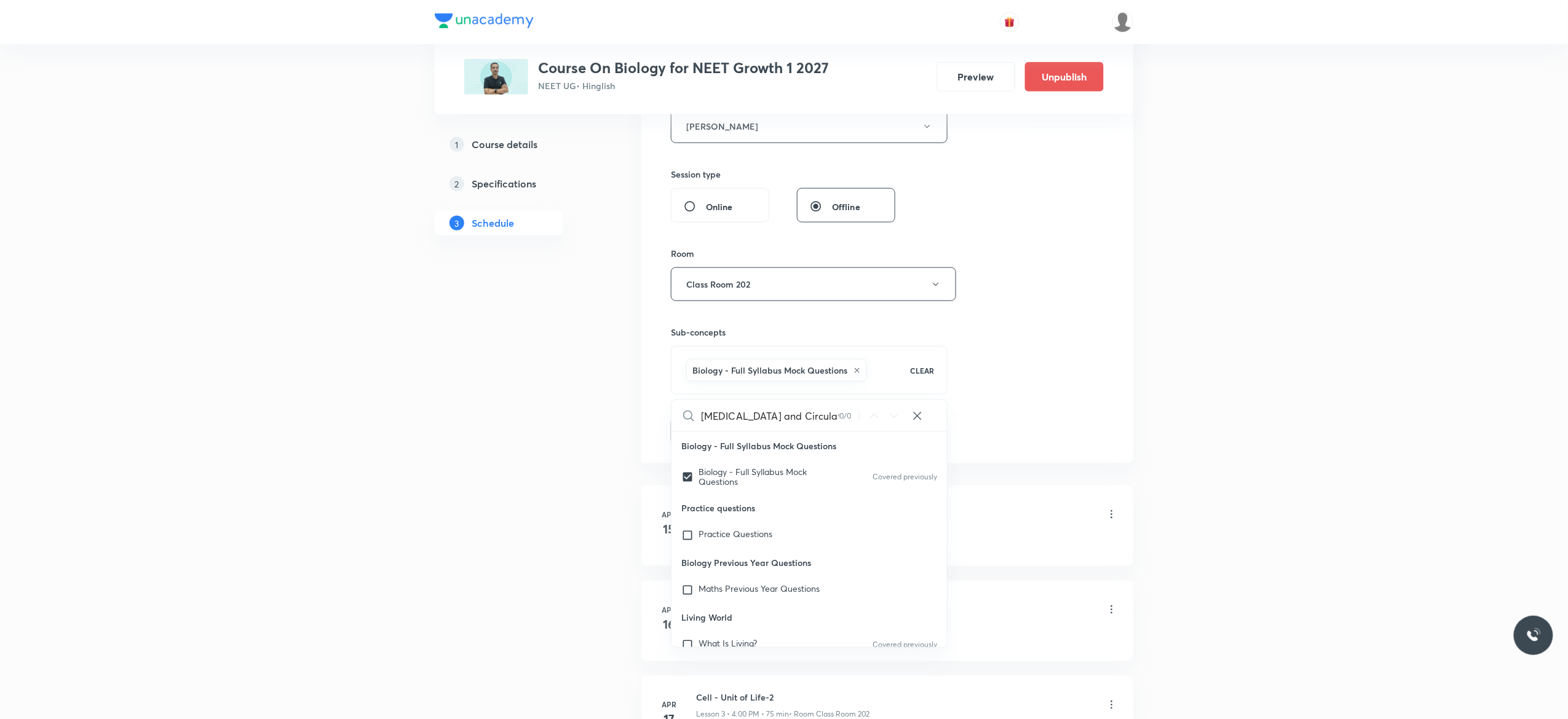
click at [695, 438] on button "Add" at bounding box center [702, 430] width 63 height 25
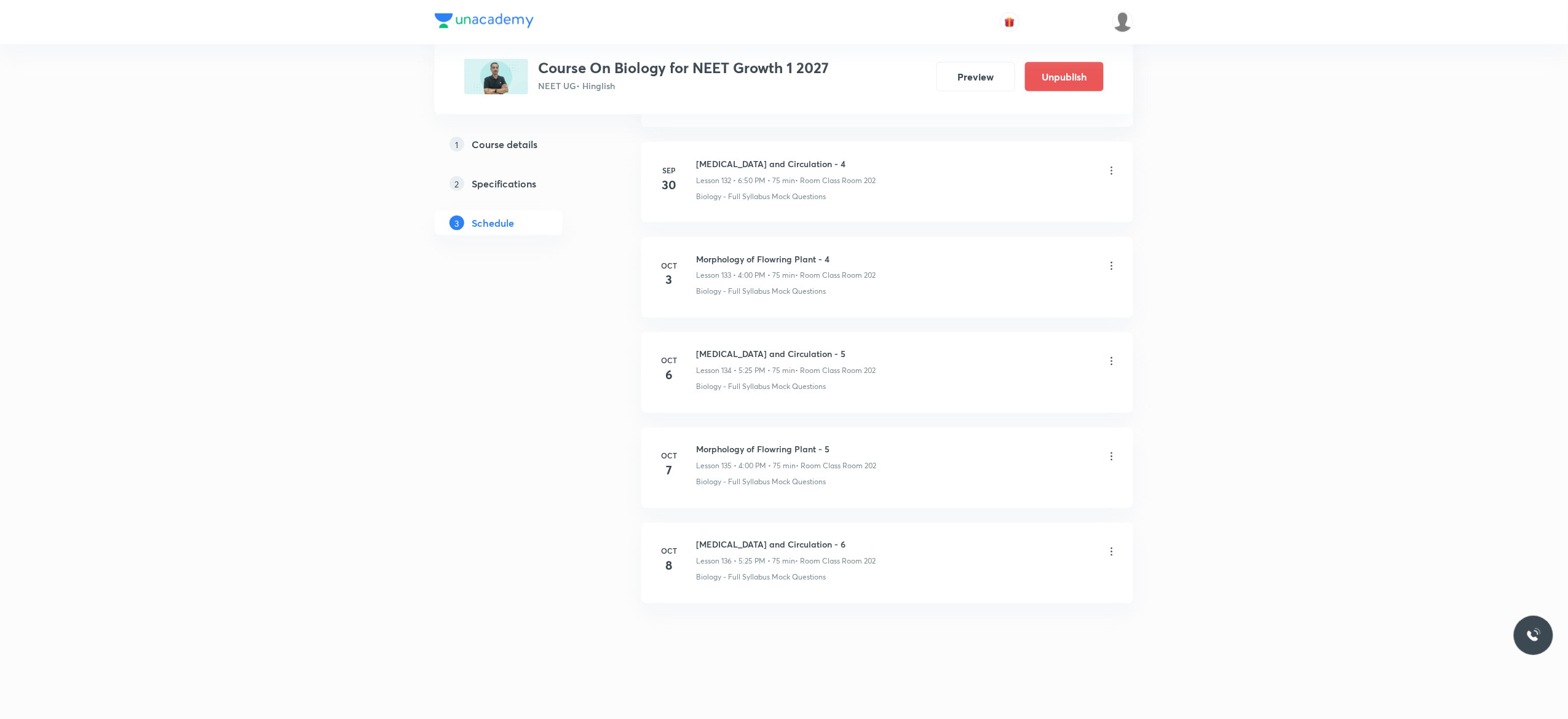
scroll to position [12715, 0]
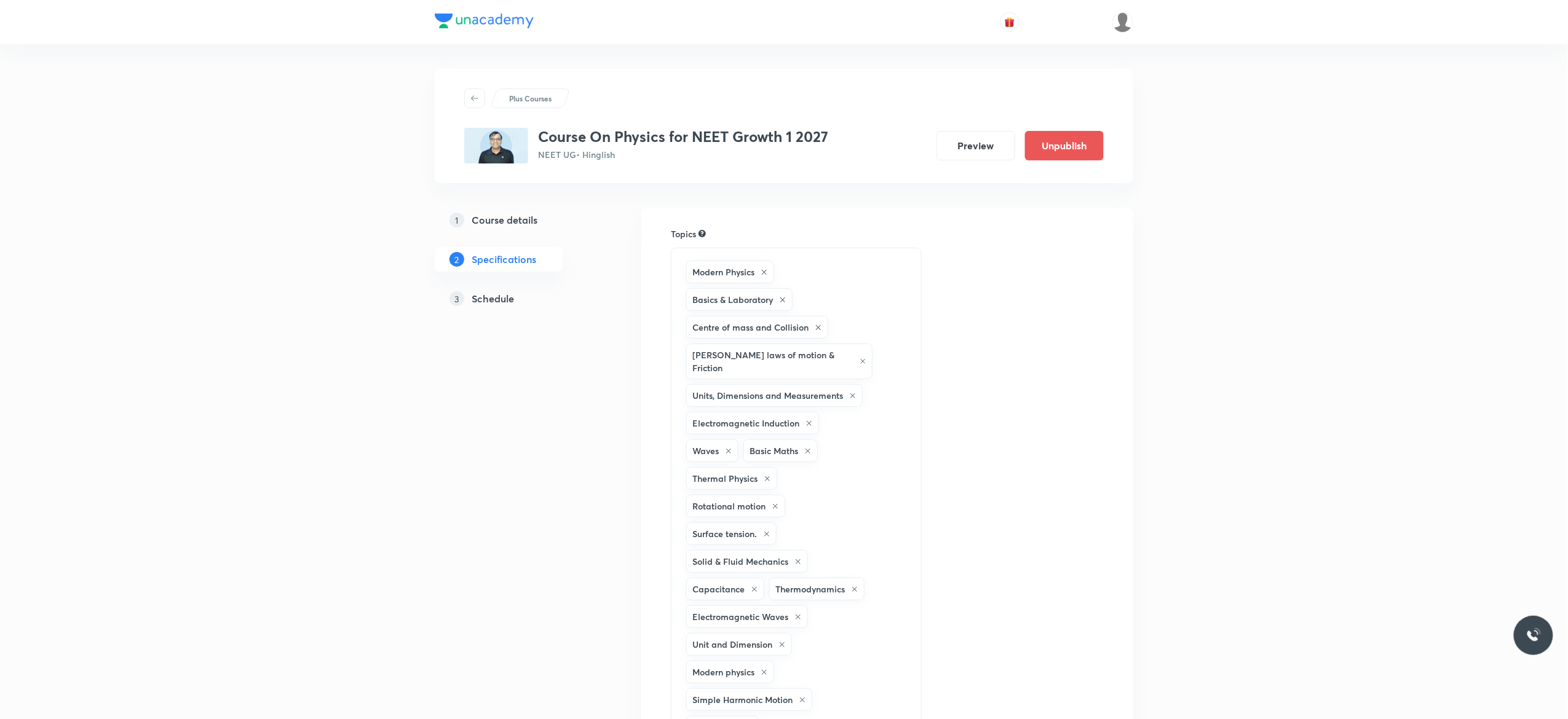
click at [492, 300] on h5 "Schedule" at bounding box center [493, 299] width 42 height 14
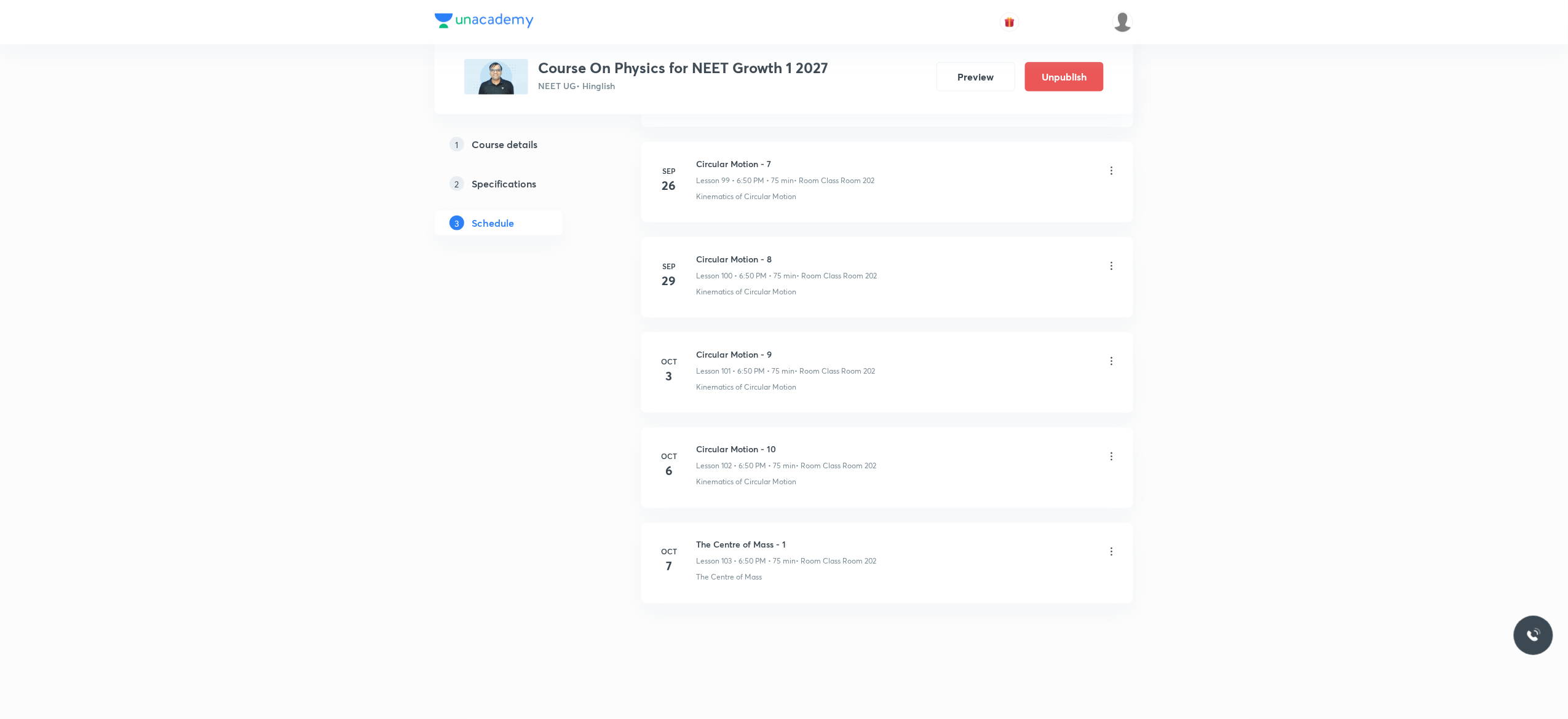
scroll to position [10203, 0]
drag, startPoint x: 790, startPoint y: 538, endPoint x: 692, endPoint y: 538, distance: 98.0
click at [692, 539] on div "Oct 7 The Centre of Mass - 1 Lesson 103 • 6:50 PM • 75 min • Room Class Room 20…" at bounding box center [887, 561] width 461 height 45
copy h6 "The Centre of Mass - 1"
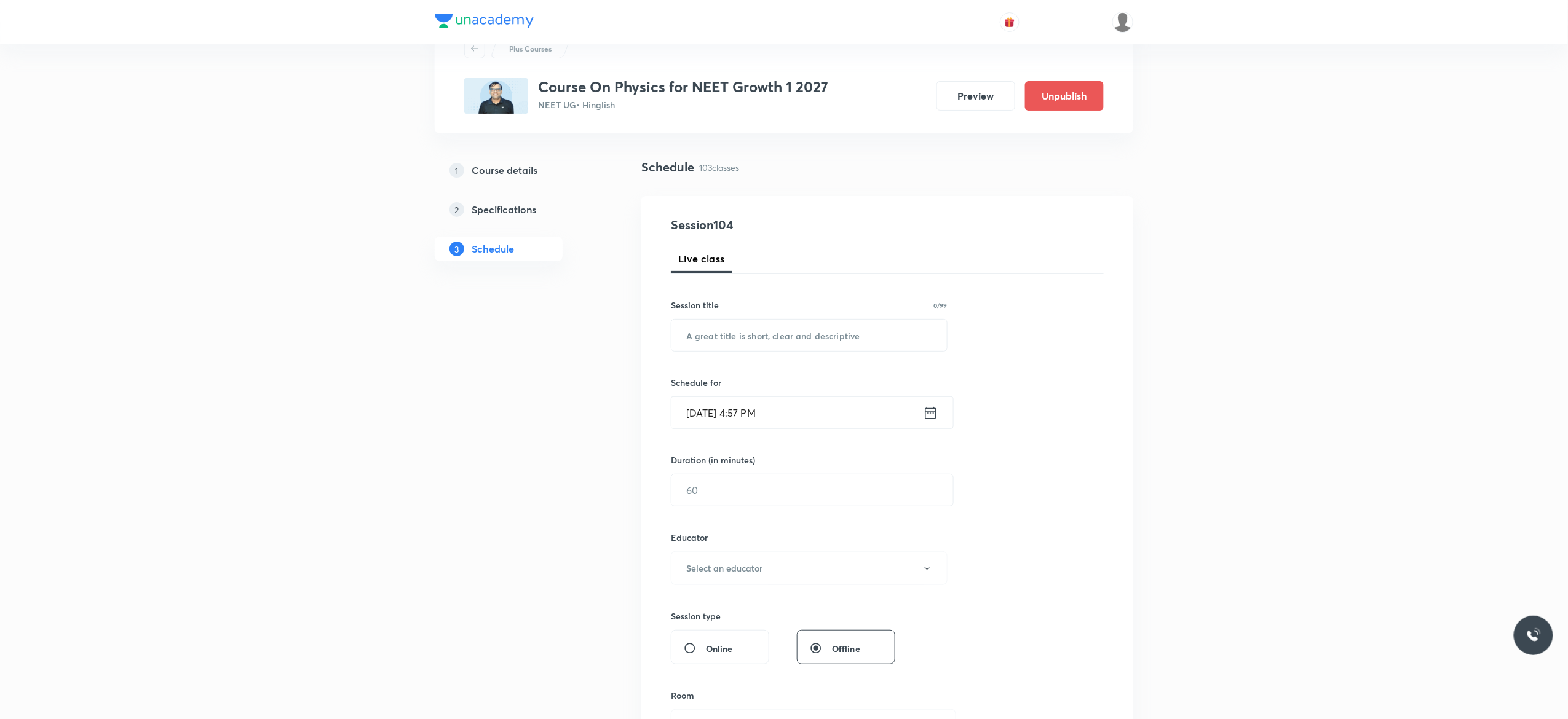
scroll to position [0, 0]
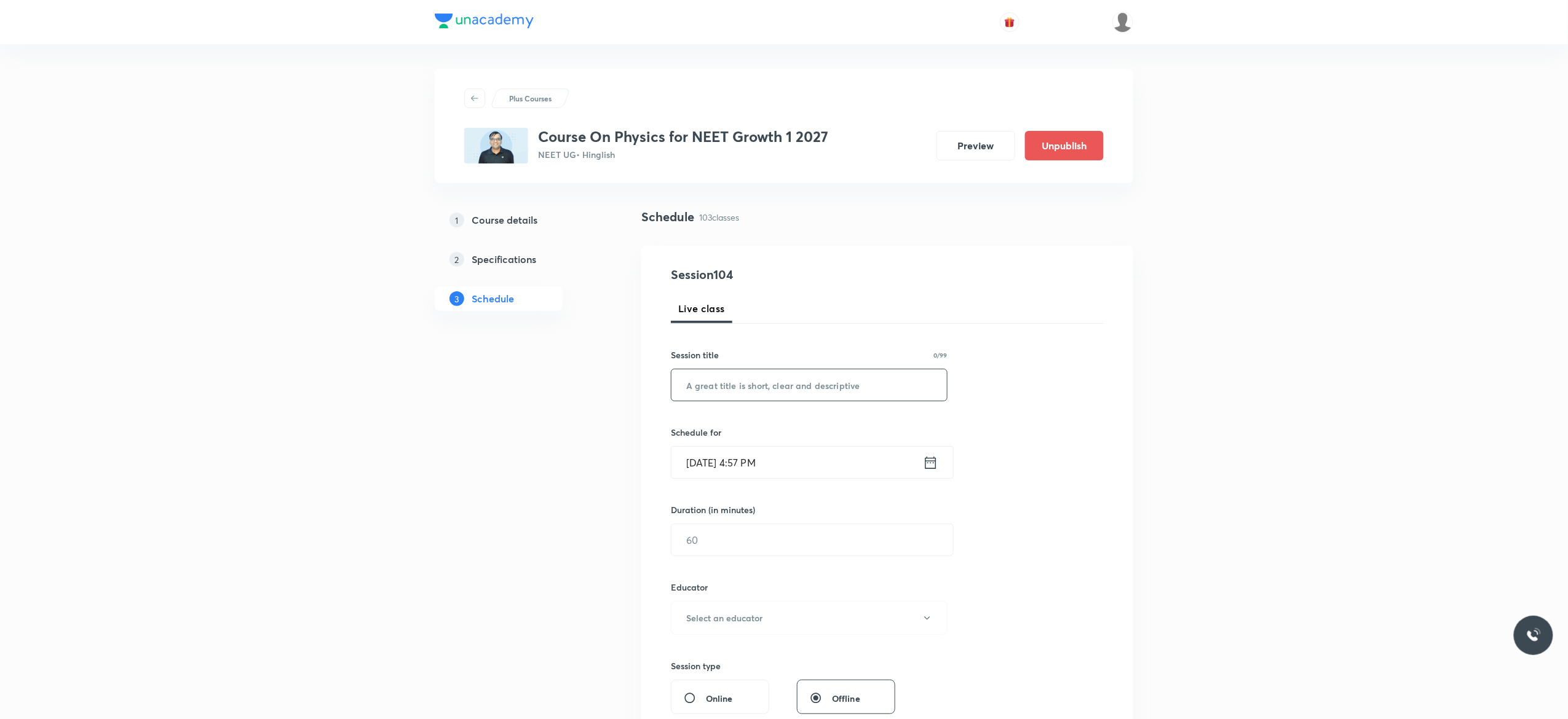
click at [778, 381] on input "text" at bounding box center [809, 384] width 275 height 31
paste input "The Centre of Mass - 1"
type input "The Centre of Mass - 2"
click at [931, 461] on icon at bounding box center [930, 462] width 15 height 17
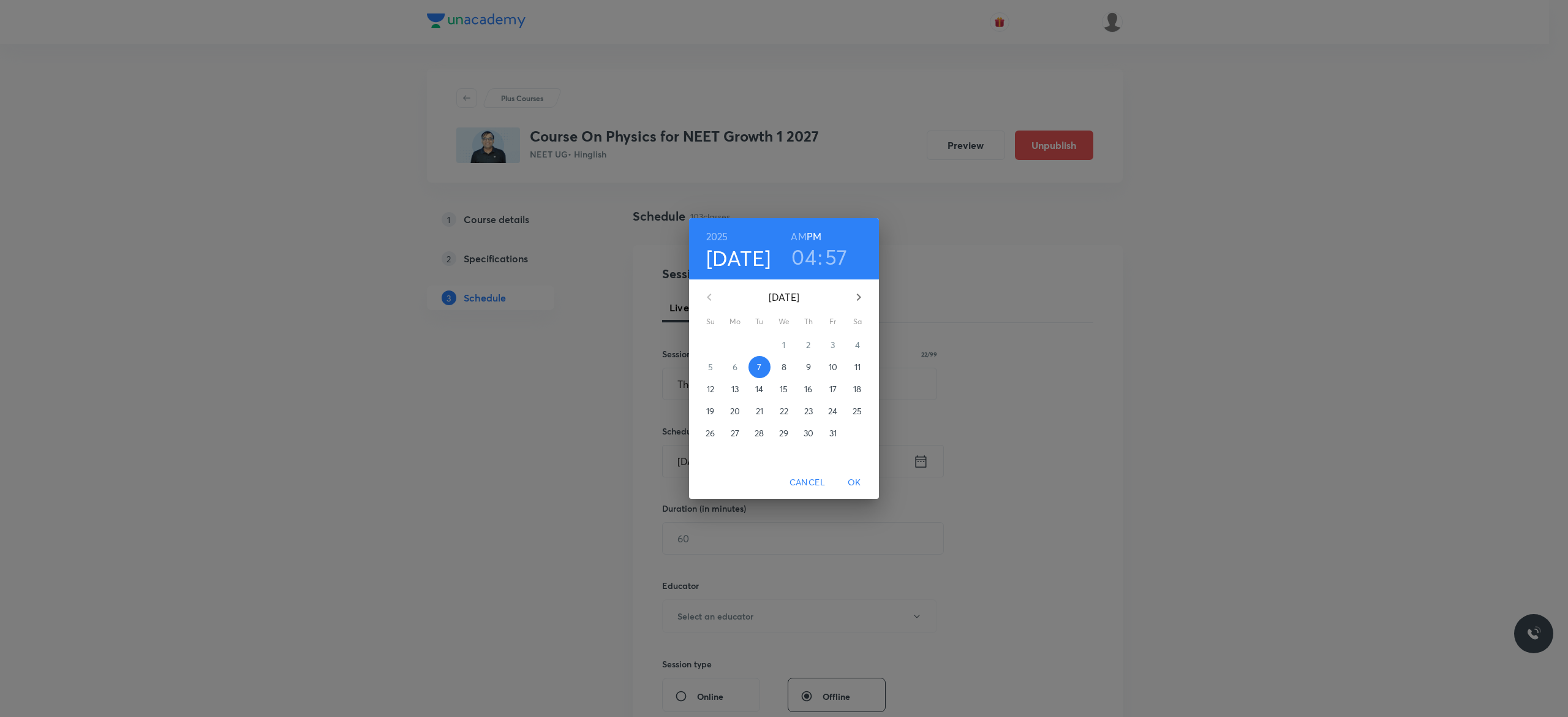
click at [783, 365] on p "8" at bounding box center [784, 366] width 5 height 12
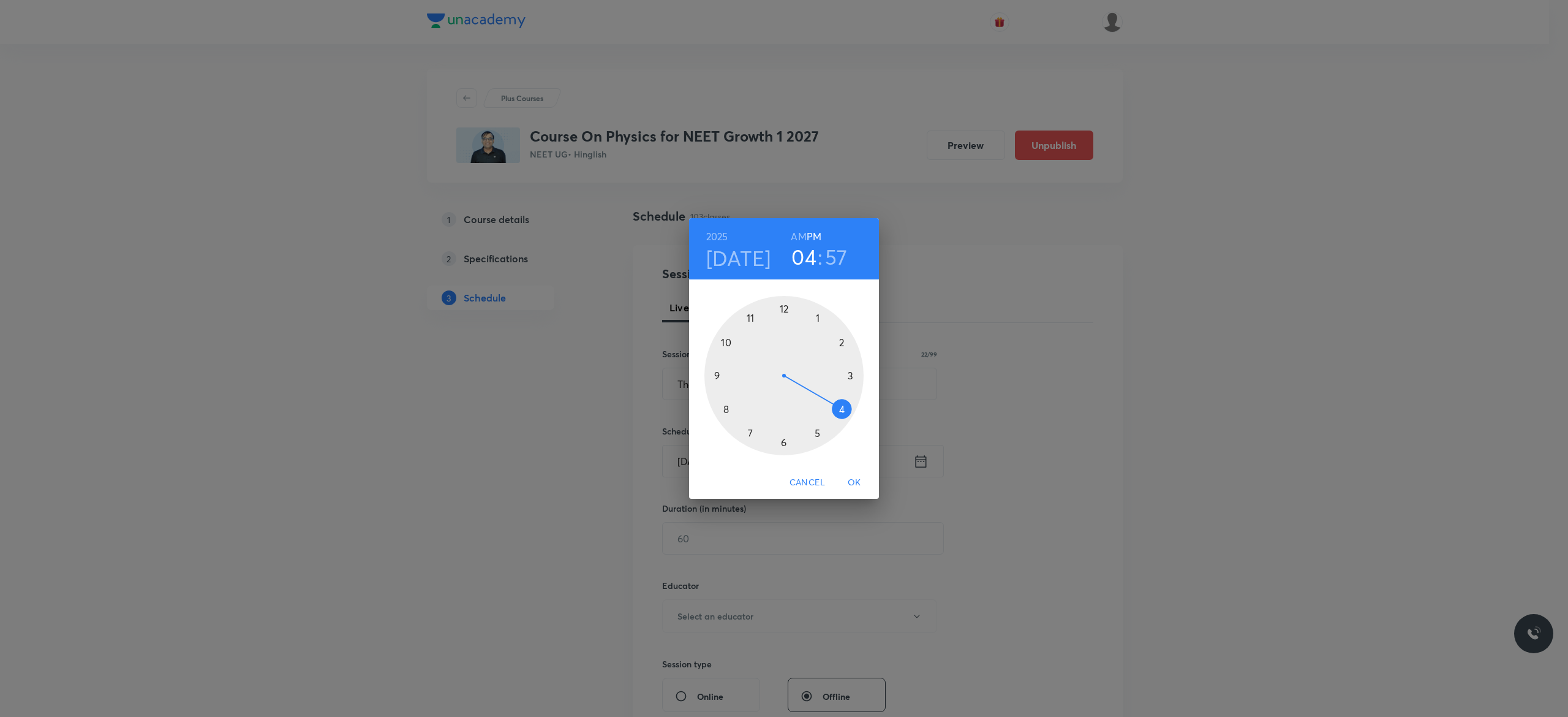
click at [783, 442] on div at bounding box center [784, 376] width 160 height 160
click at [725, 340] on div at bounding box center [784, 376] width 160 height 160
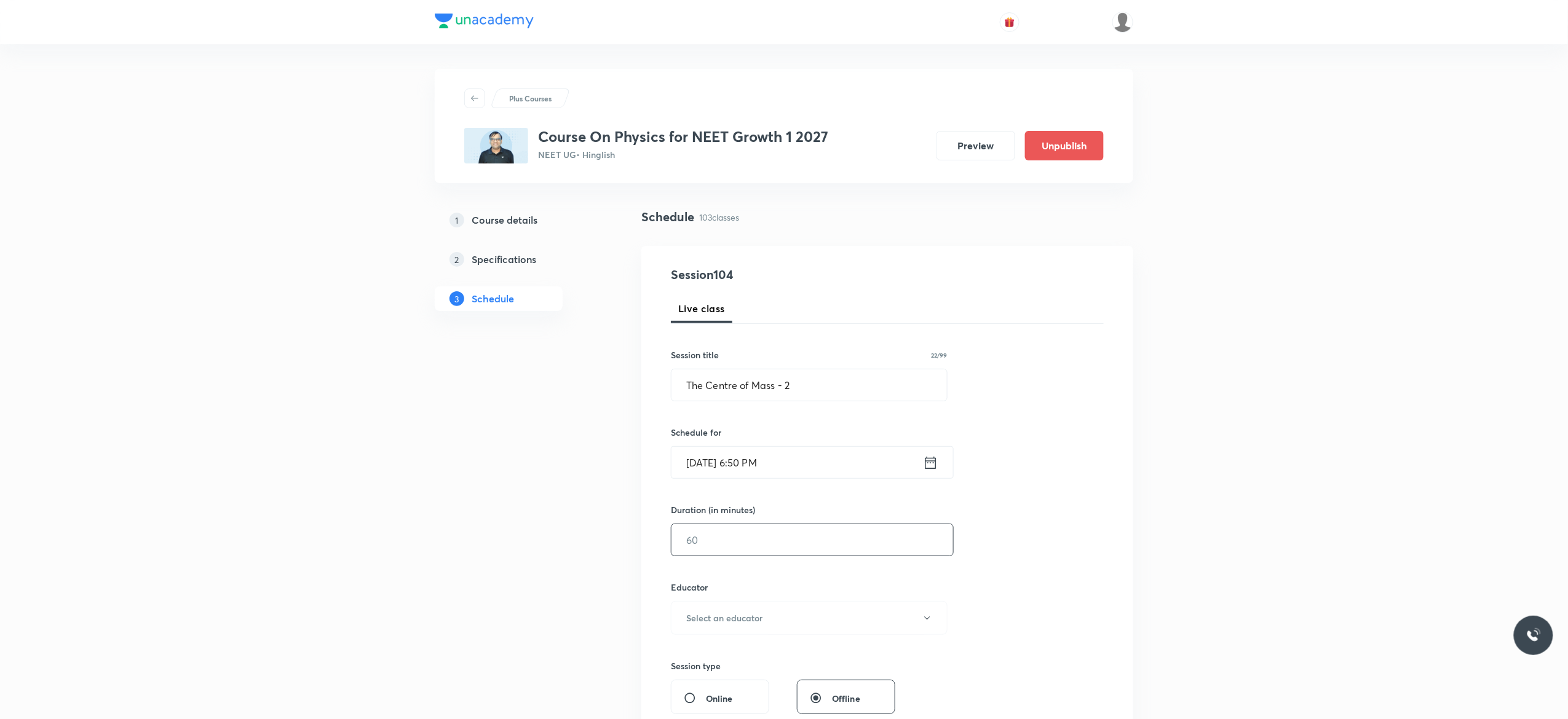
click at [734, 536] on input "text" at bounding box center [812, 540] width 282 height 31
type input "75"
click at [931, 621] on icon "button" at bounding box center [927, 618] width 10 height 10
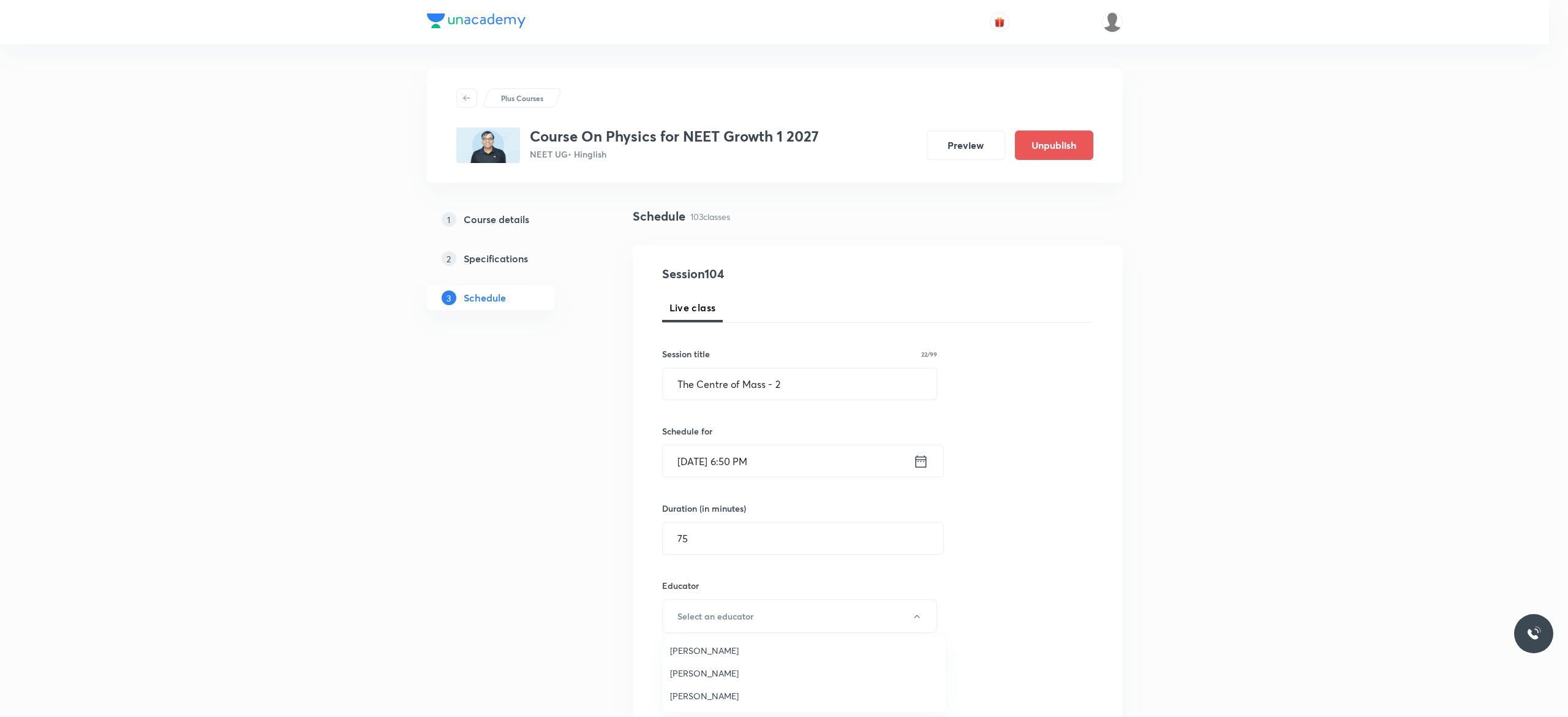
click at [694, 648] on span "Akash Mishra" at bounding box center [804, 651] width 268 height 13
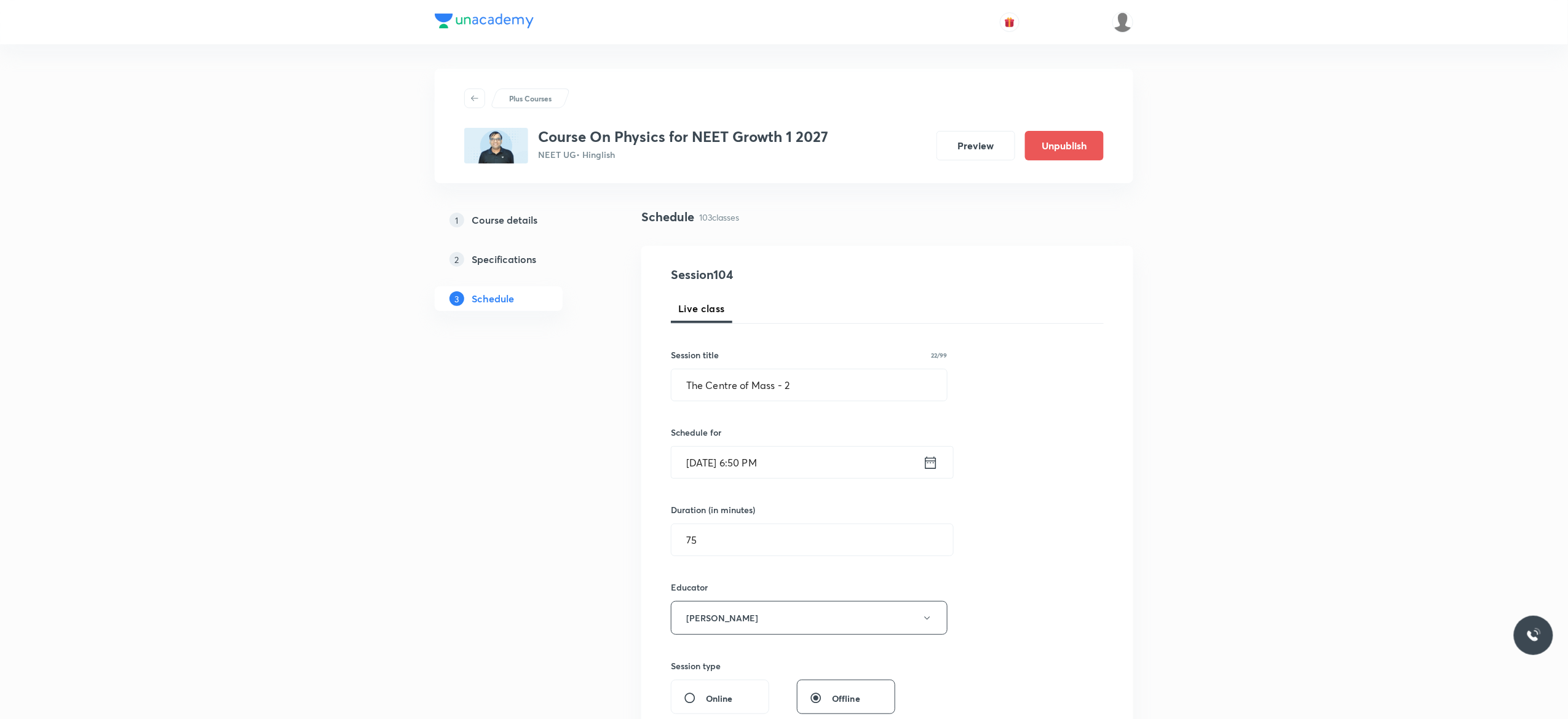
click at [990, 615] on div "Session 104 Live class Session title 22/99 The Centre of Mass - 2 ​ Schedule fo…" at bounding box center [887, 593] width 432 height 656
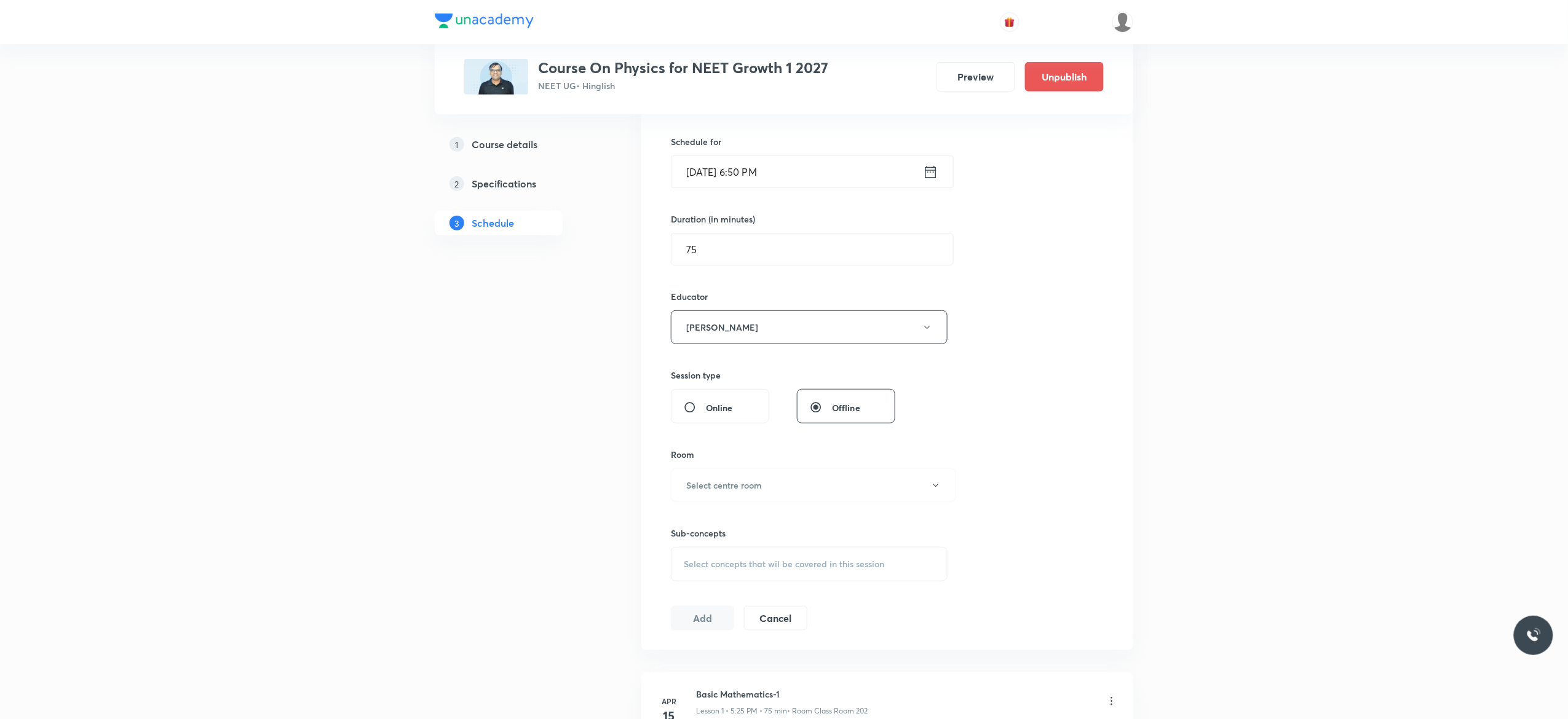
scroll to position [393, 0]
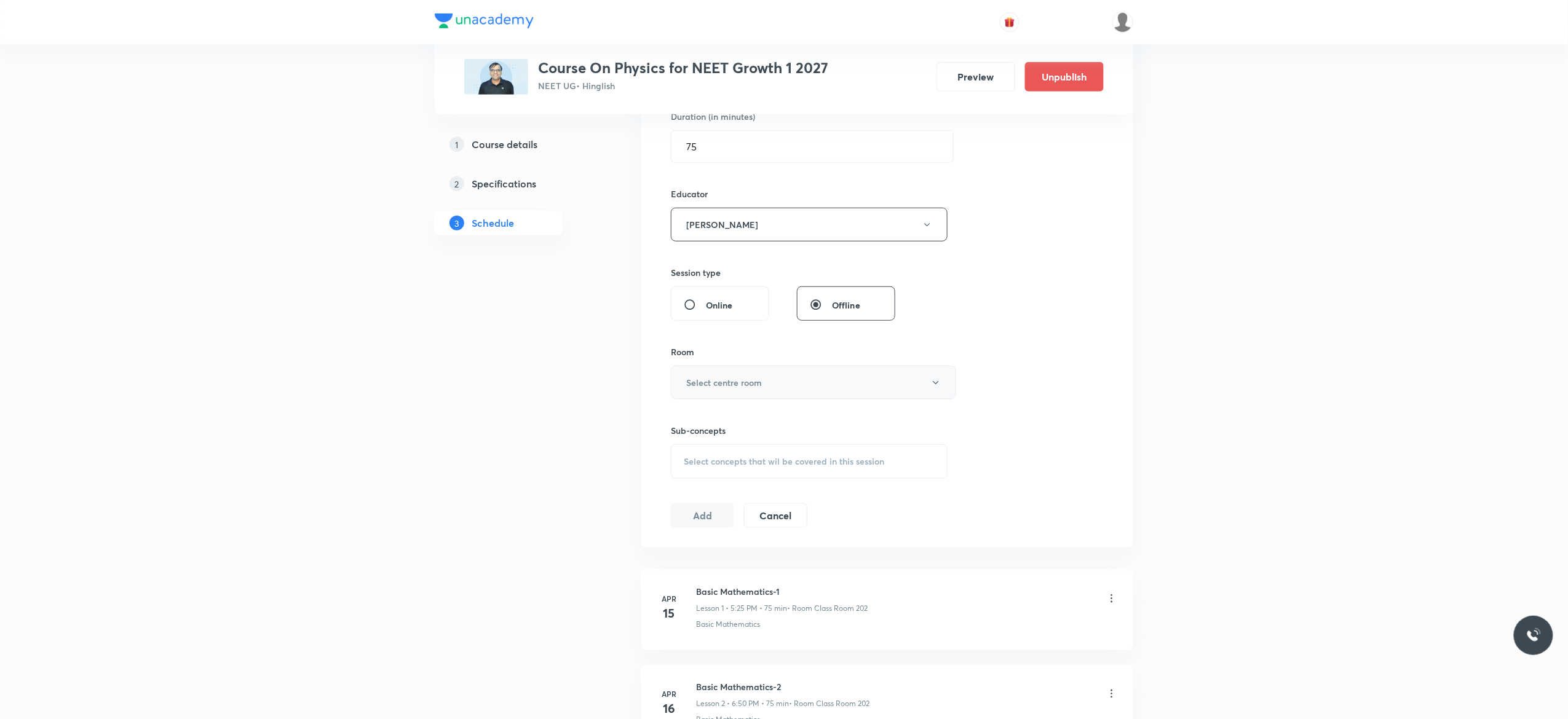
click at [935, 388] on icon "button" at bounding box center [935, 383] width 10 height 10
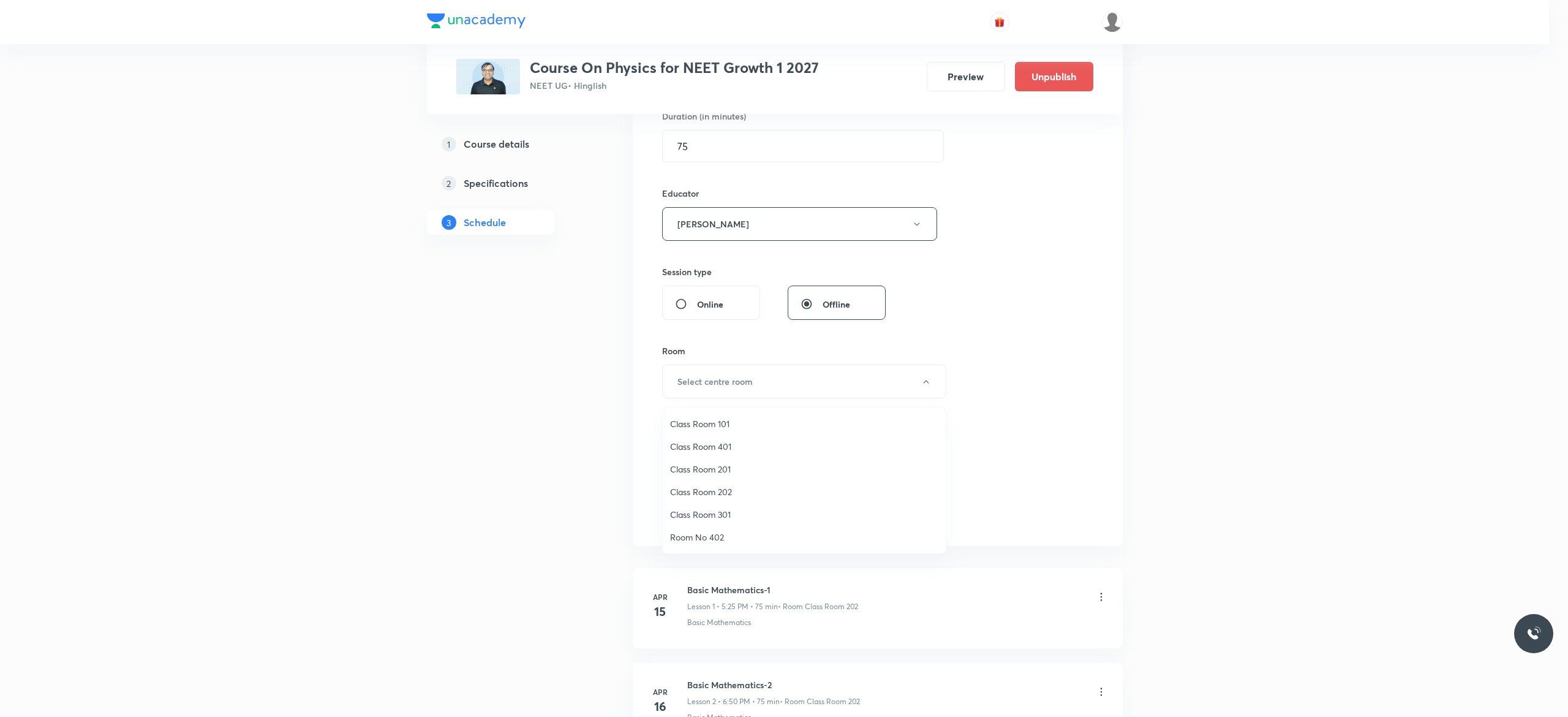
click at [726, 495] on span "Class Room 202" at bounding box center [804, 492] width 268 height 13
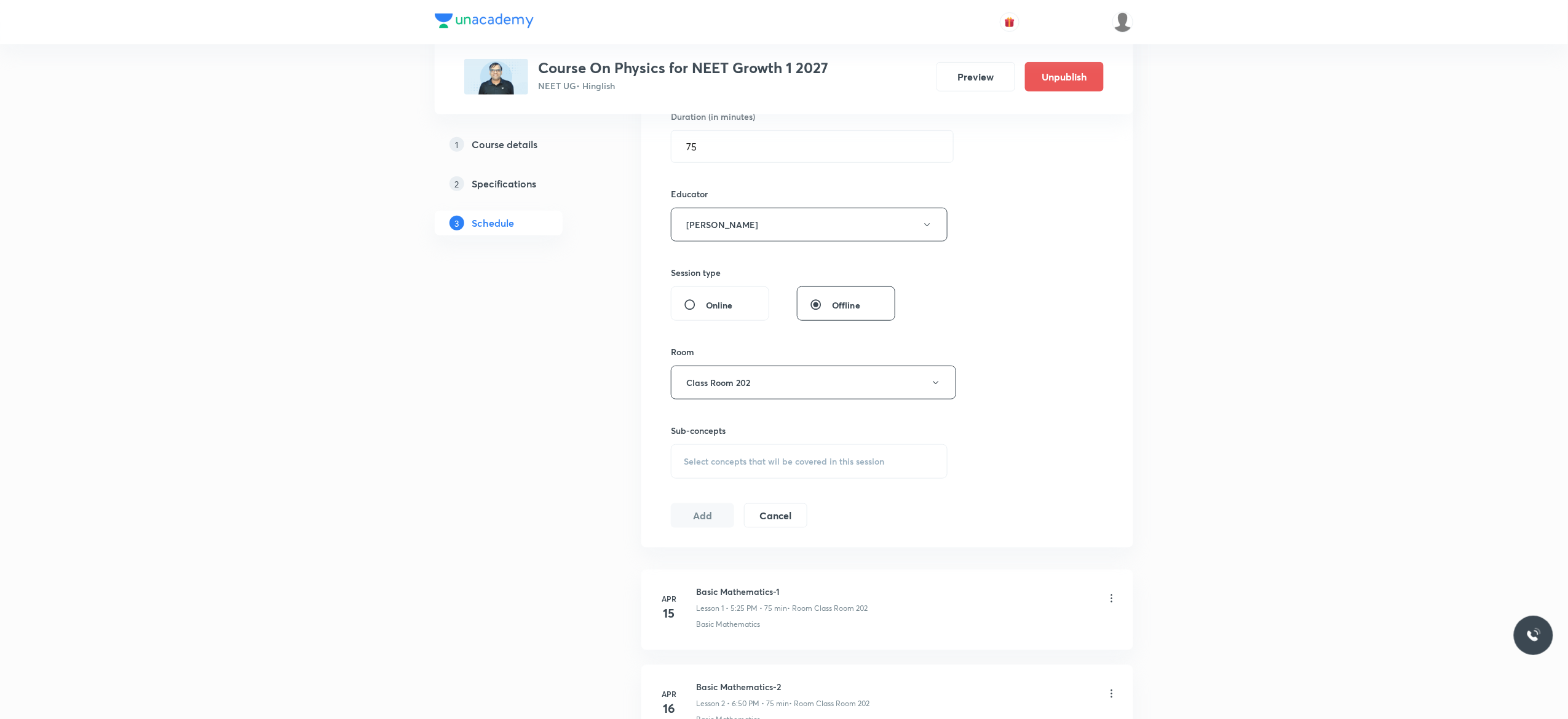
click at [692, 467] on span "Select concepts that wil be covered in this session" at bounding box center [784, 461] width 200 height 10
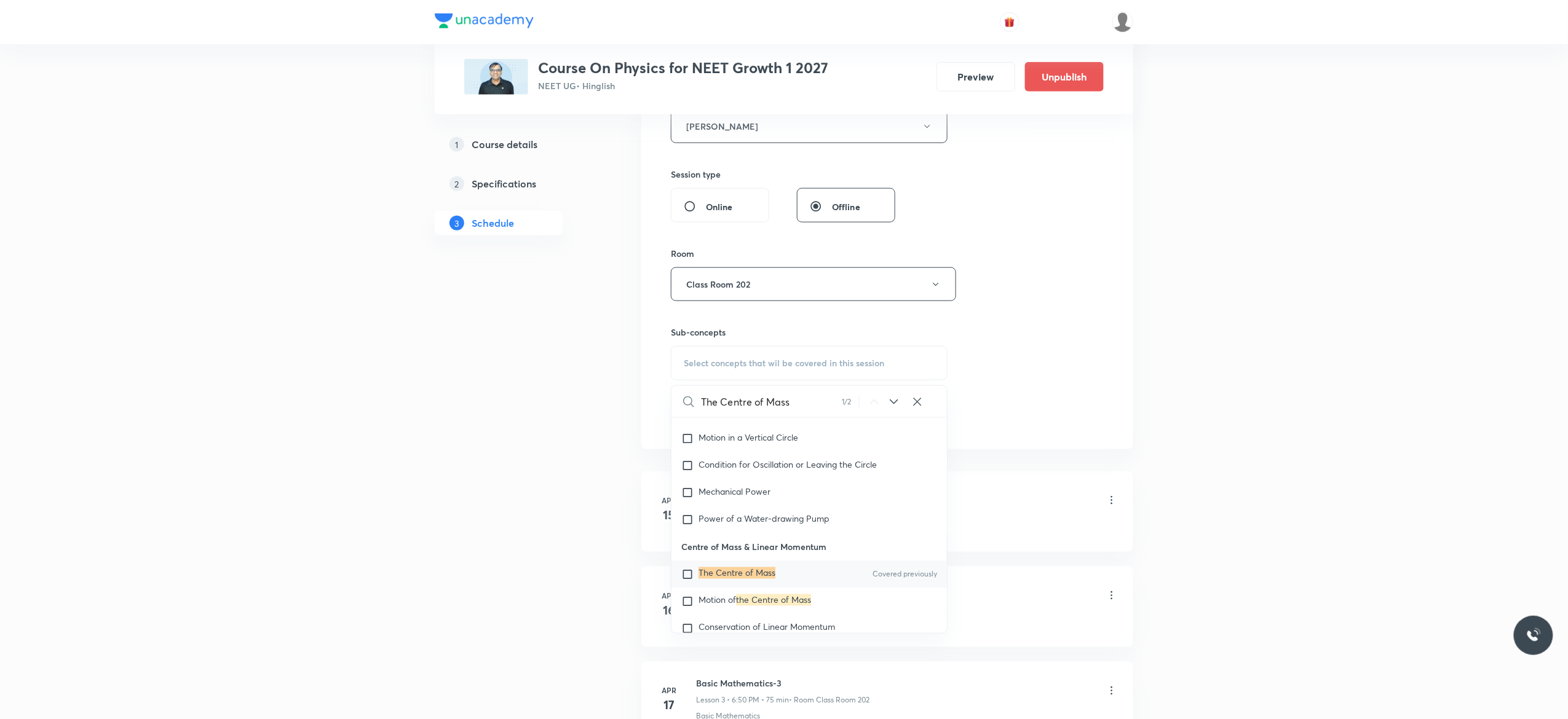
scroll to position [3404, 0]
type input "The Centre of Mass"
click at [687, 578] on input "checkbox" at bounding box center [690, 571] width 17 height 12
checkbox input "true"
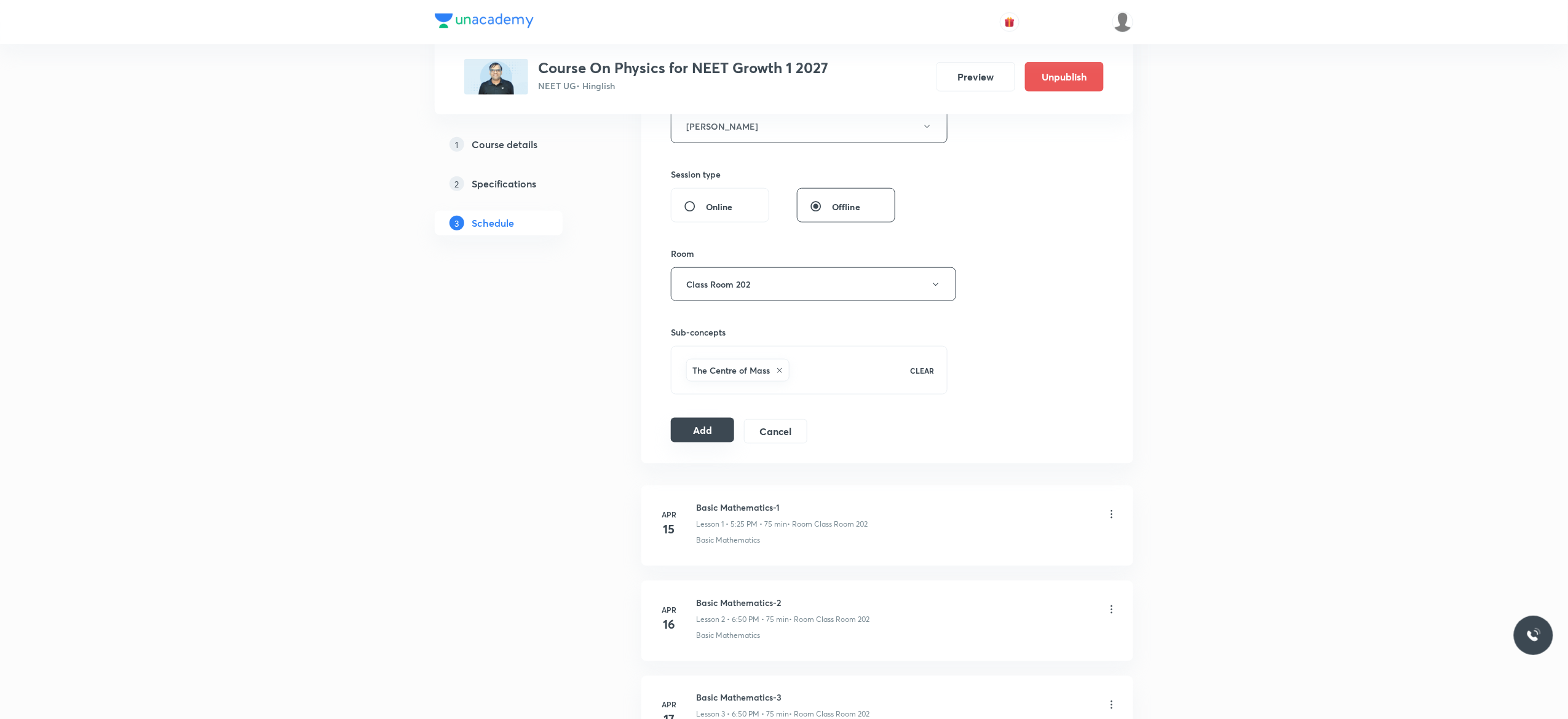
click at [698, 434] on button "Add" at bounding box center [702, 430] width 63 height 25
